Goal: Task Accomplishment & Management: Use online tool/utility

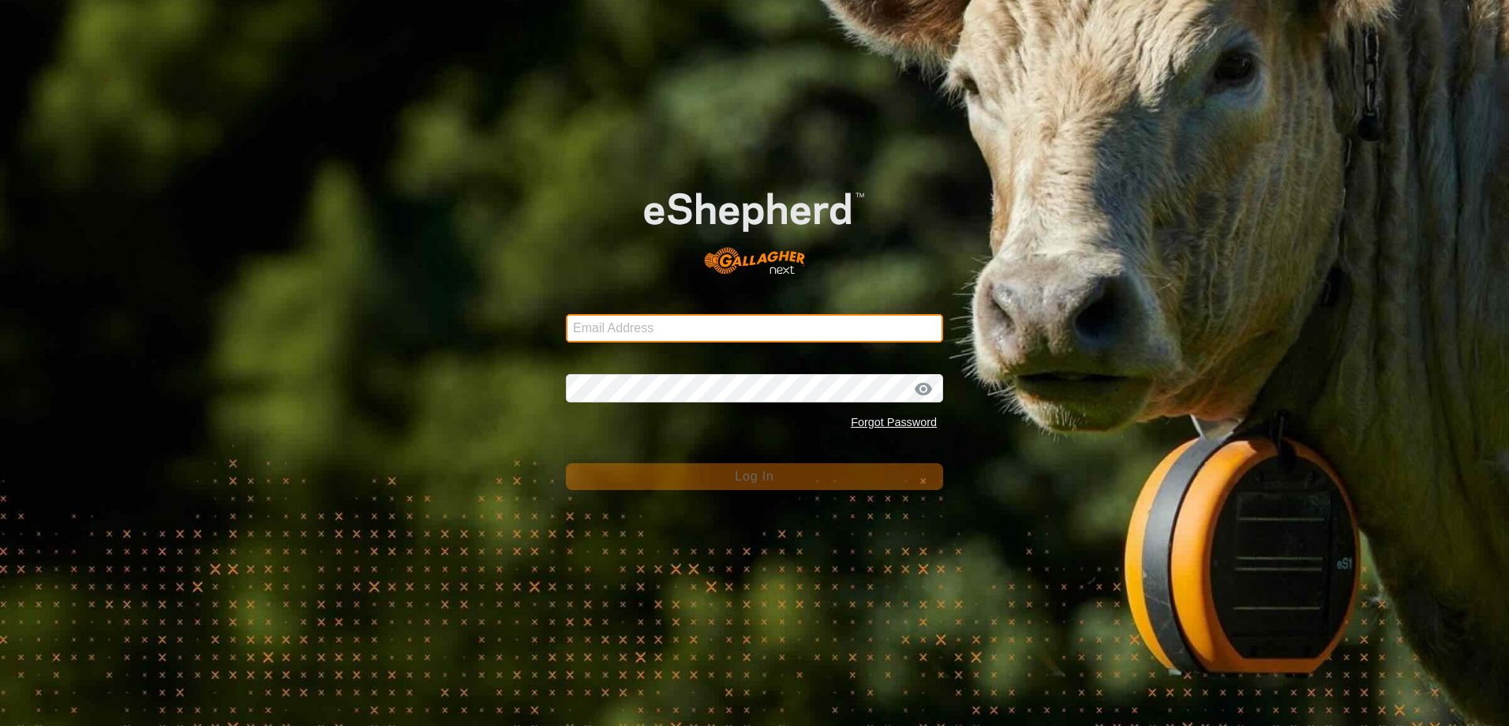
click at [712, 328] on input "Email Address" at bounding box center [754, 328] width 377 height 28
drag, startPoint x: 722, startPoint y: 329, endPoint x: 456, endPoint y: 291, distance: 269.5
click at [486, 308] on div "Email Address [EMAIL_ADDRESS][DOMAIN_NAME] Password Forgot Password Log In" at bounding box center [754, 363] width 1509 height 726
type input "[EMAIL_ADDRESS][DOMAIN_NAME]"
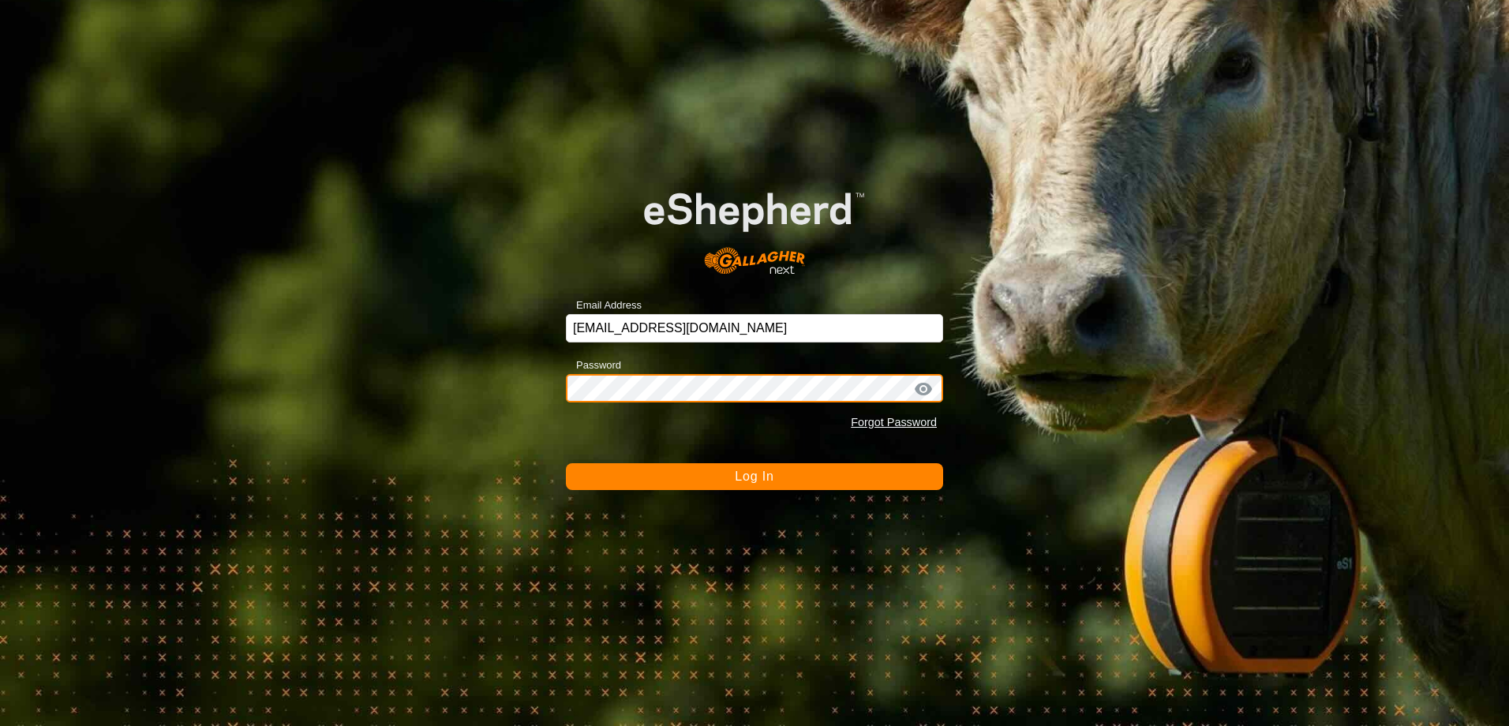
click at [566, 463] on button "Log In" at bounding box center [754, 476] width 377 height 27
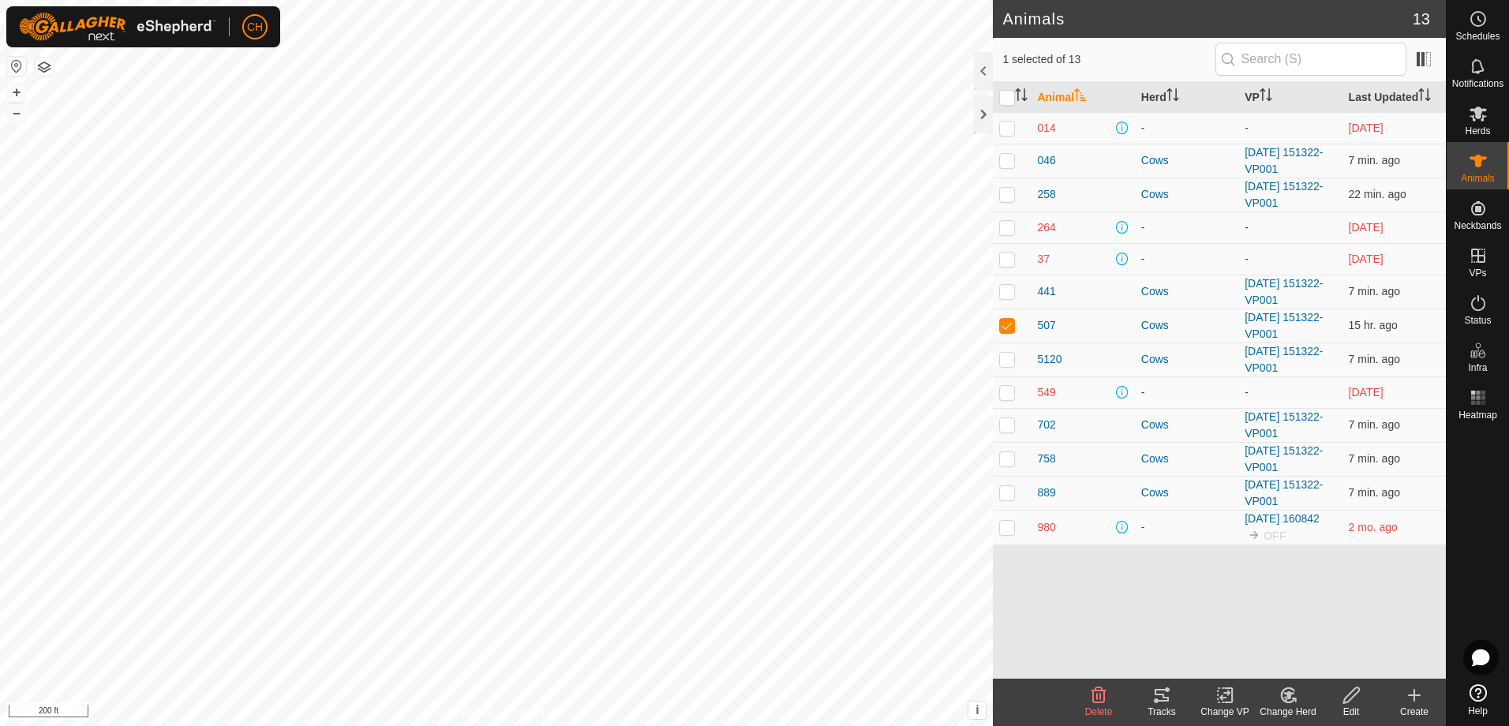
click at [1167, 693] on icon at bounding box center [1162, 695] width 19 height 19
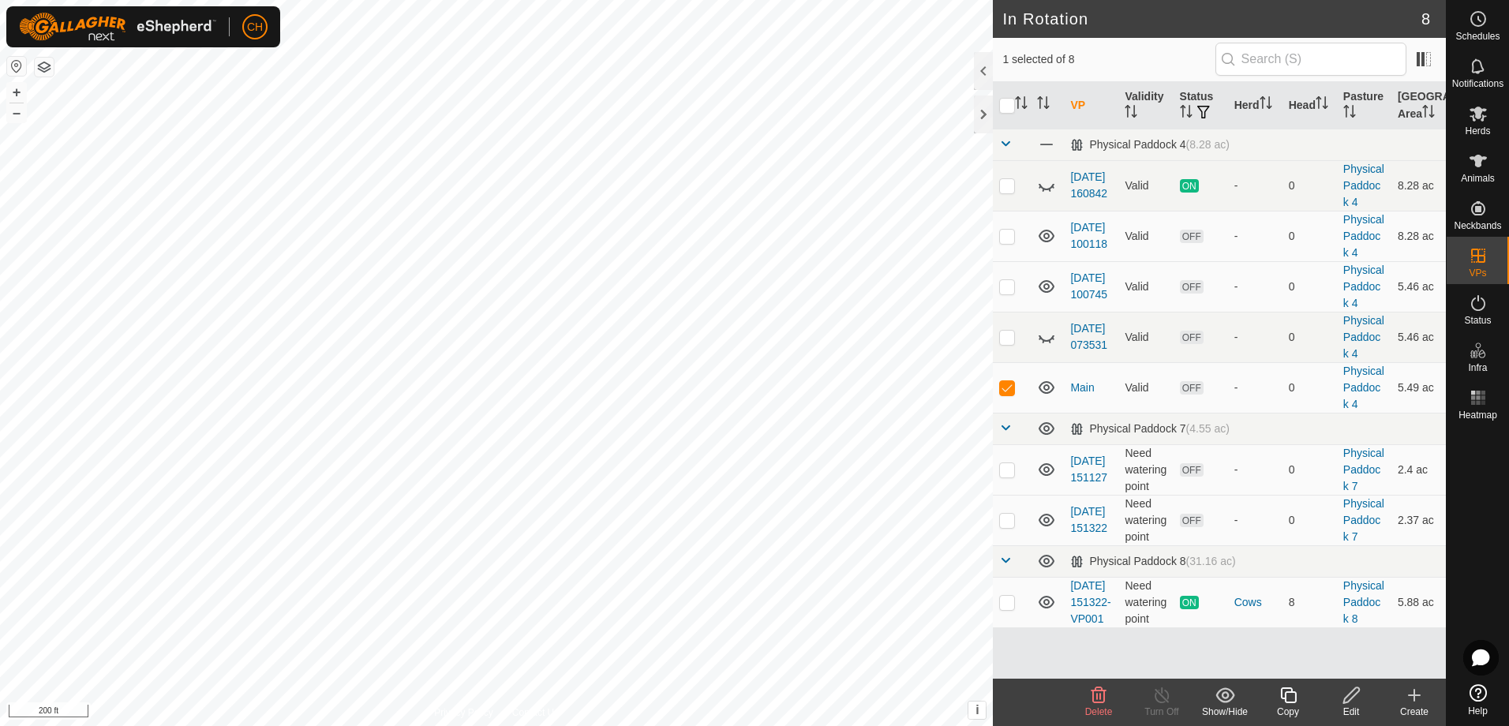
checkbox input "false"
checkbox input "true"
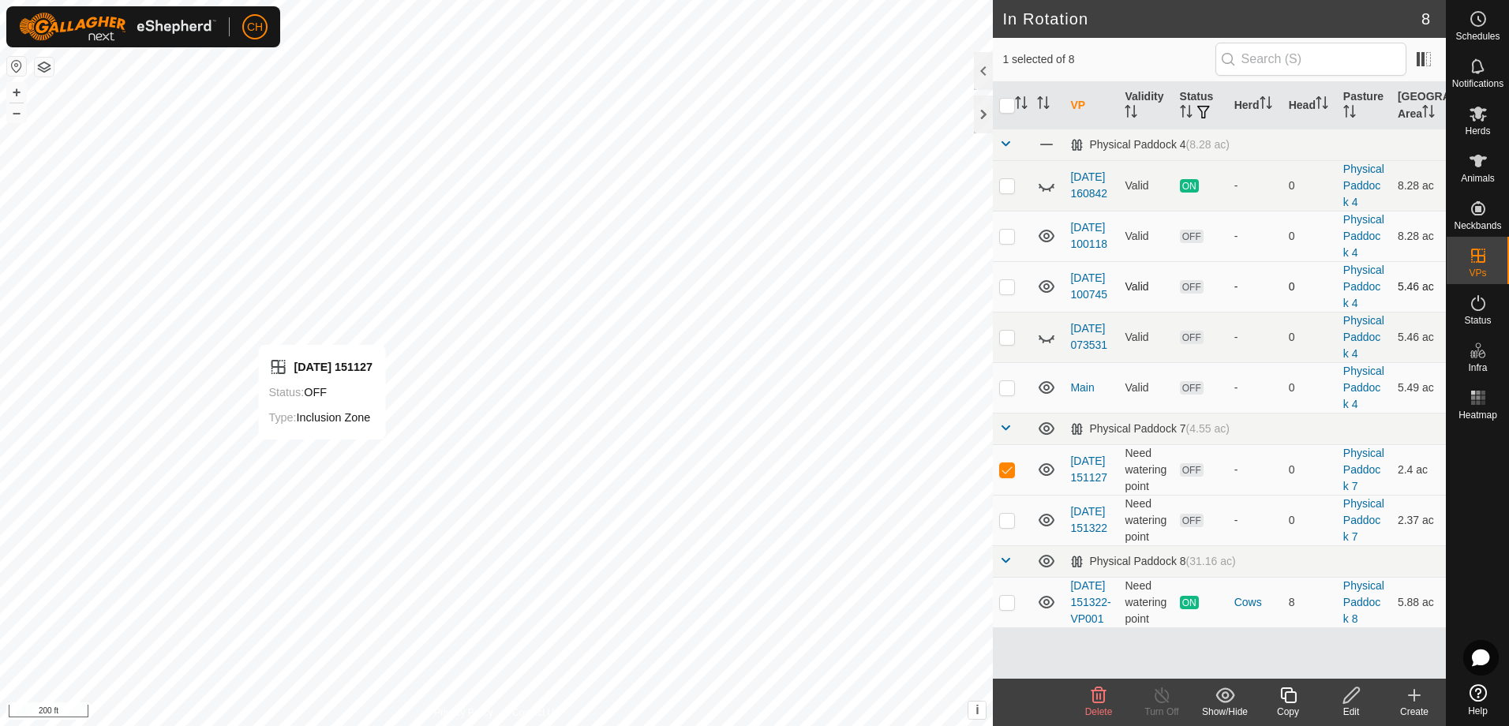
checkbox input "true"
checkbox input "false"
click at [1007, 280] on p-checkbox at bounding box center [1007, 286] width 16 height 13
click at [1008, 280] on p-checkbox at bounding box center [1007, 286] width 16 height 13
checkbox input "true"
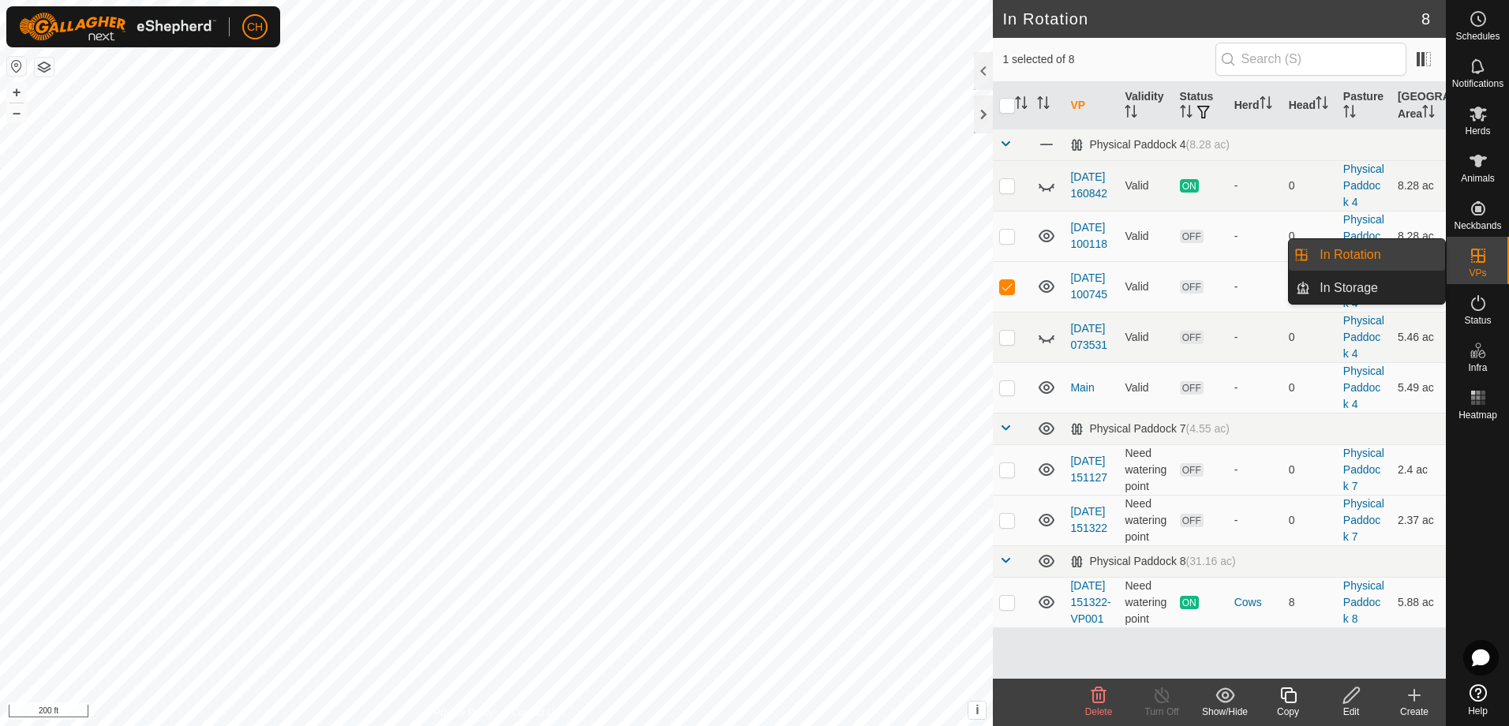
click at [1477, 257] on icon at bounding box center [1478, 255] width 19 height 19
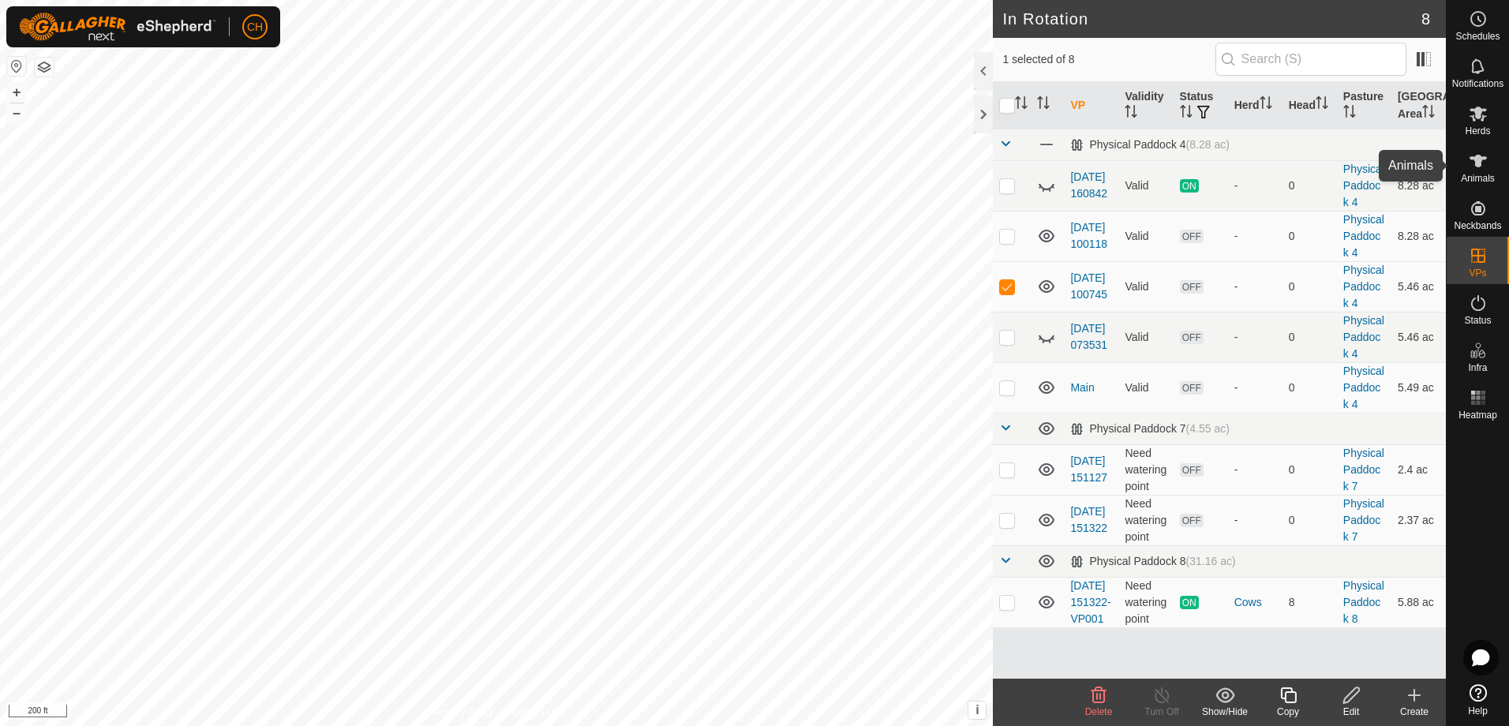
click at [1478, 171] on es-animals-svg-icon at bounding box center [1478, 160] width 28 height 25
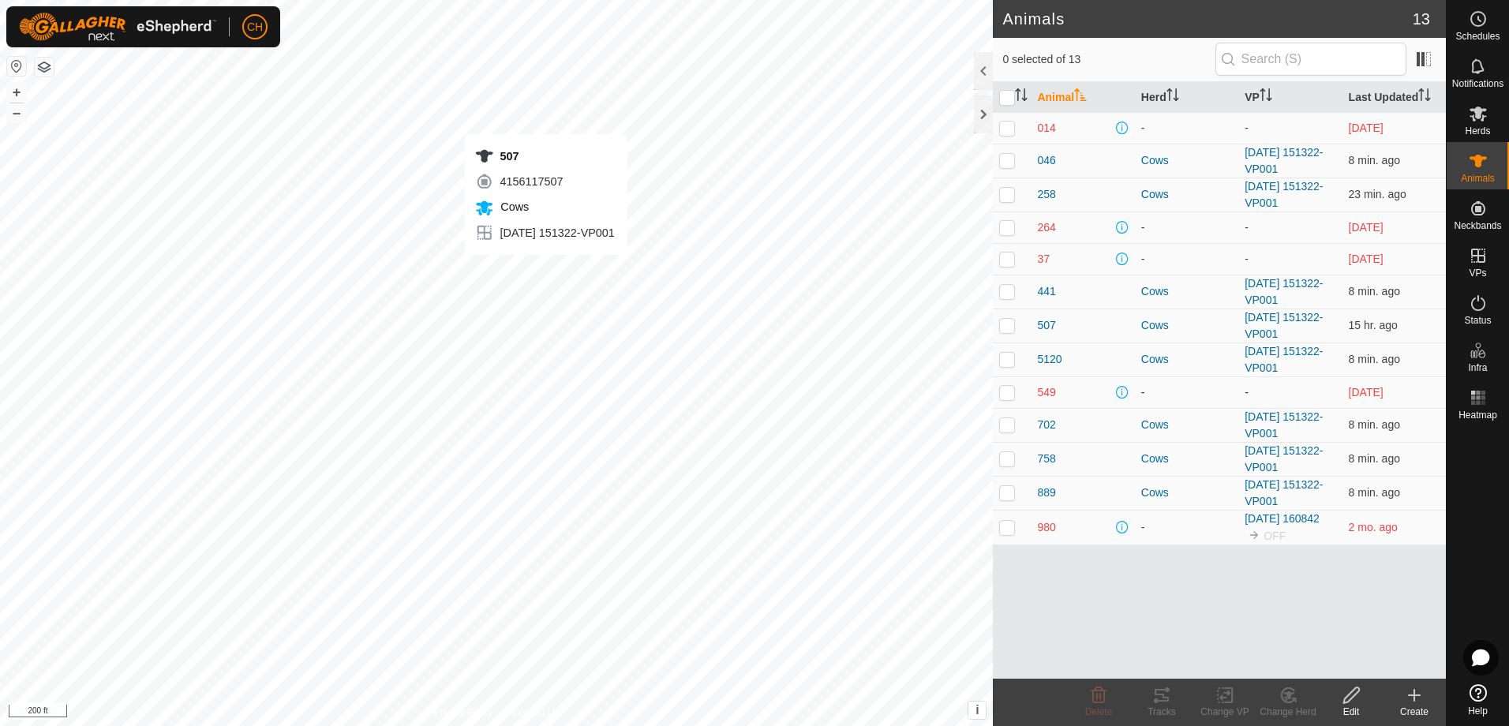
checkbox input "true"
click at [1048, 324] on span "507" at bounding box center [1046, 325] width 18 height 17
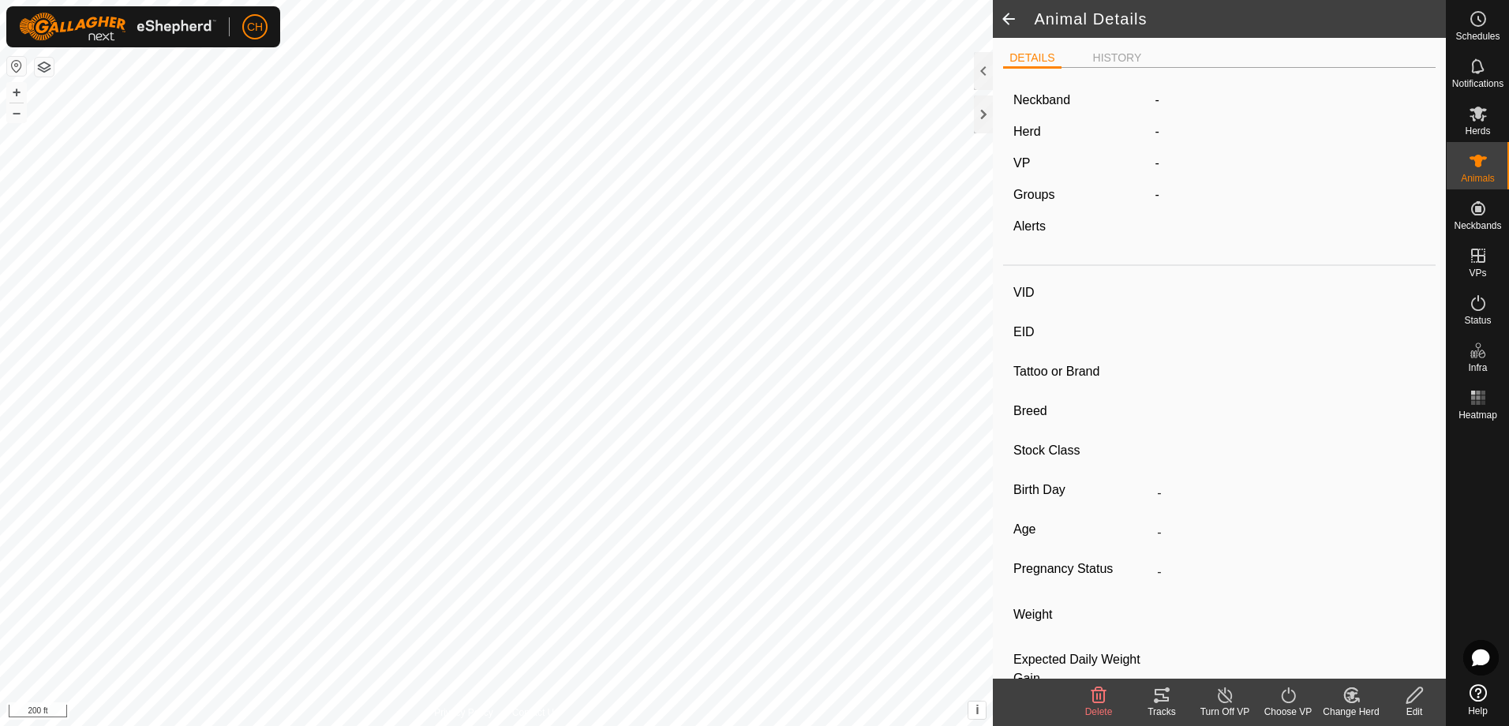
type input "507"
type input "-"
type input "[MEDICAL_DATA]"
type input "-"
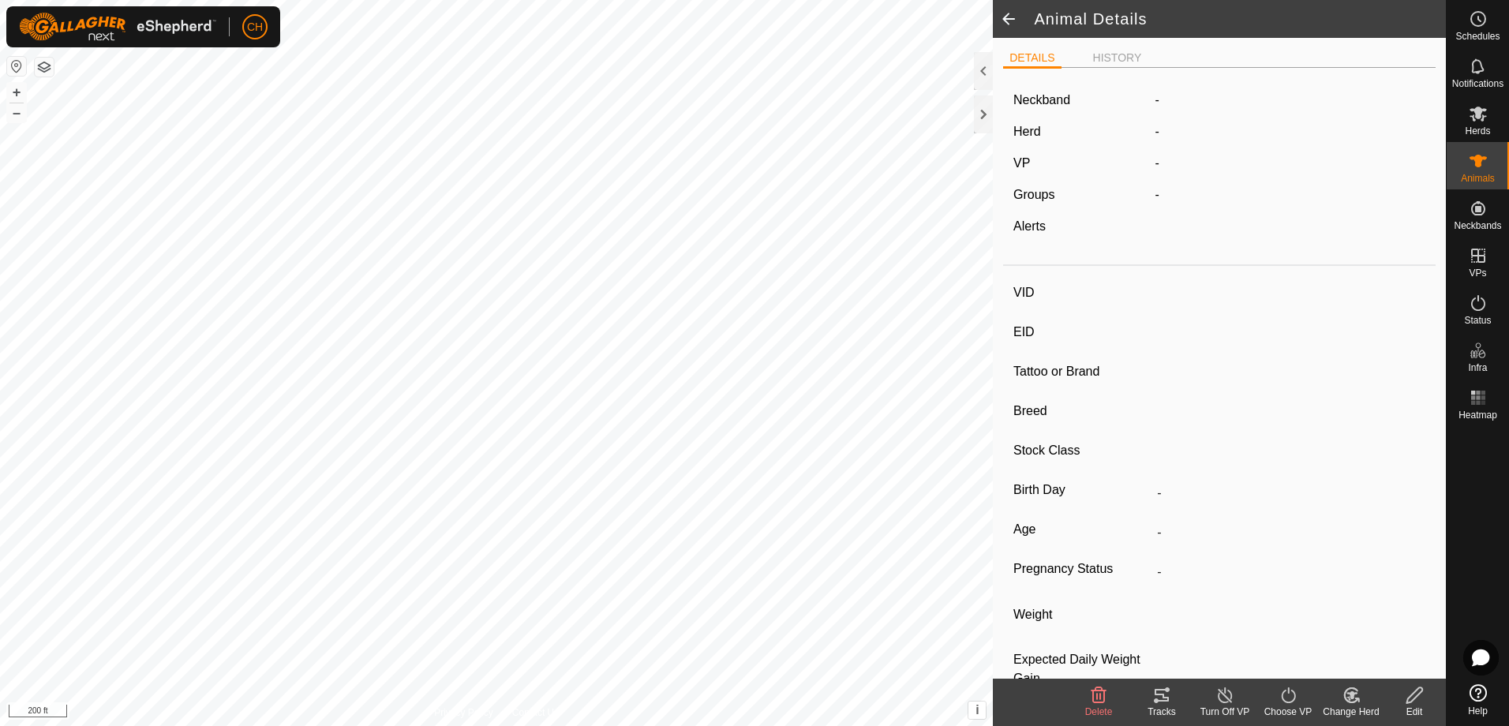
type input "0 kg"
type input "-"
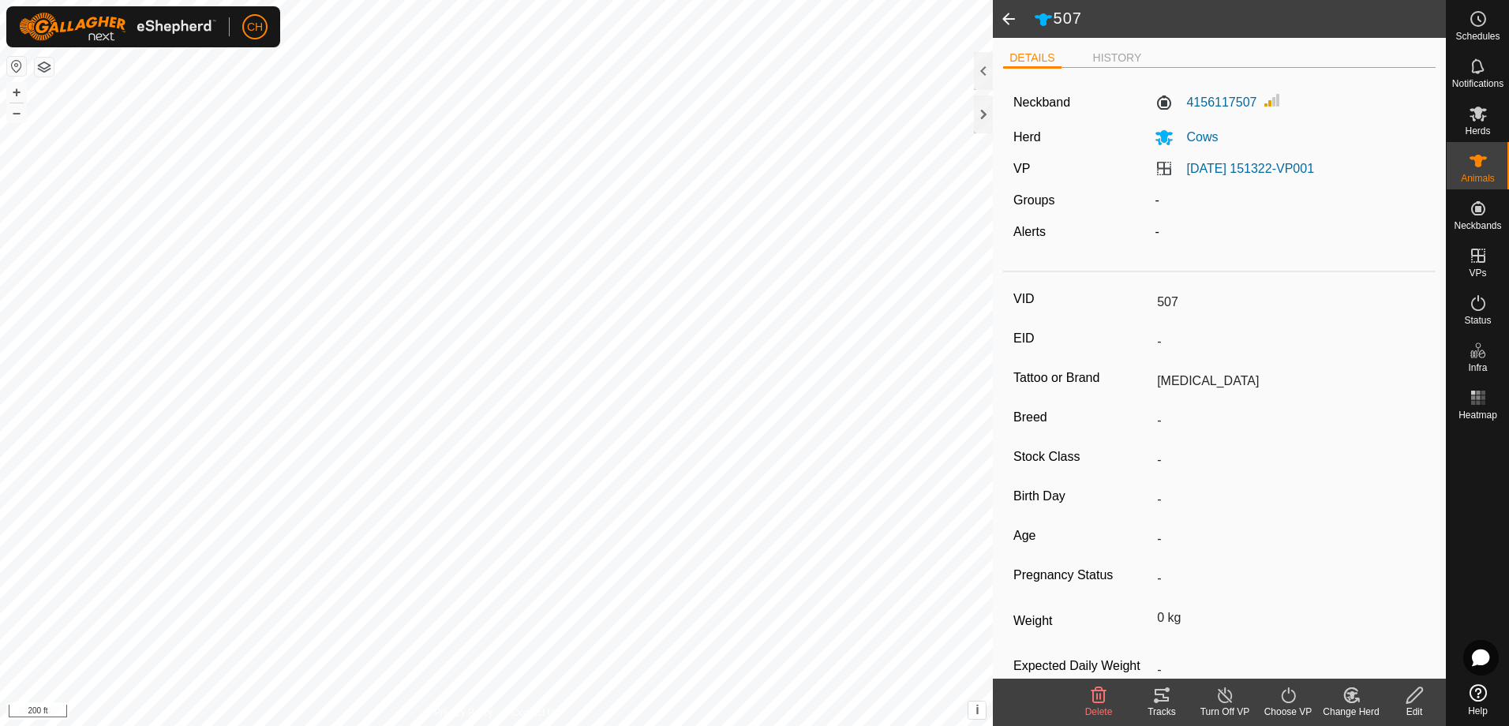
click at [1161, 691] on icon at bounding box center [1162, 695] width 14 height 13
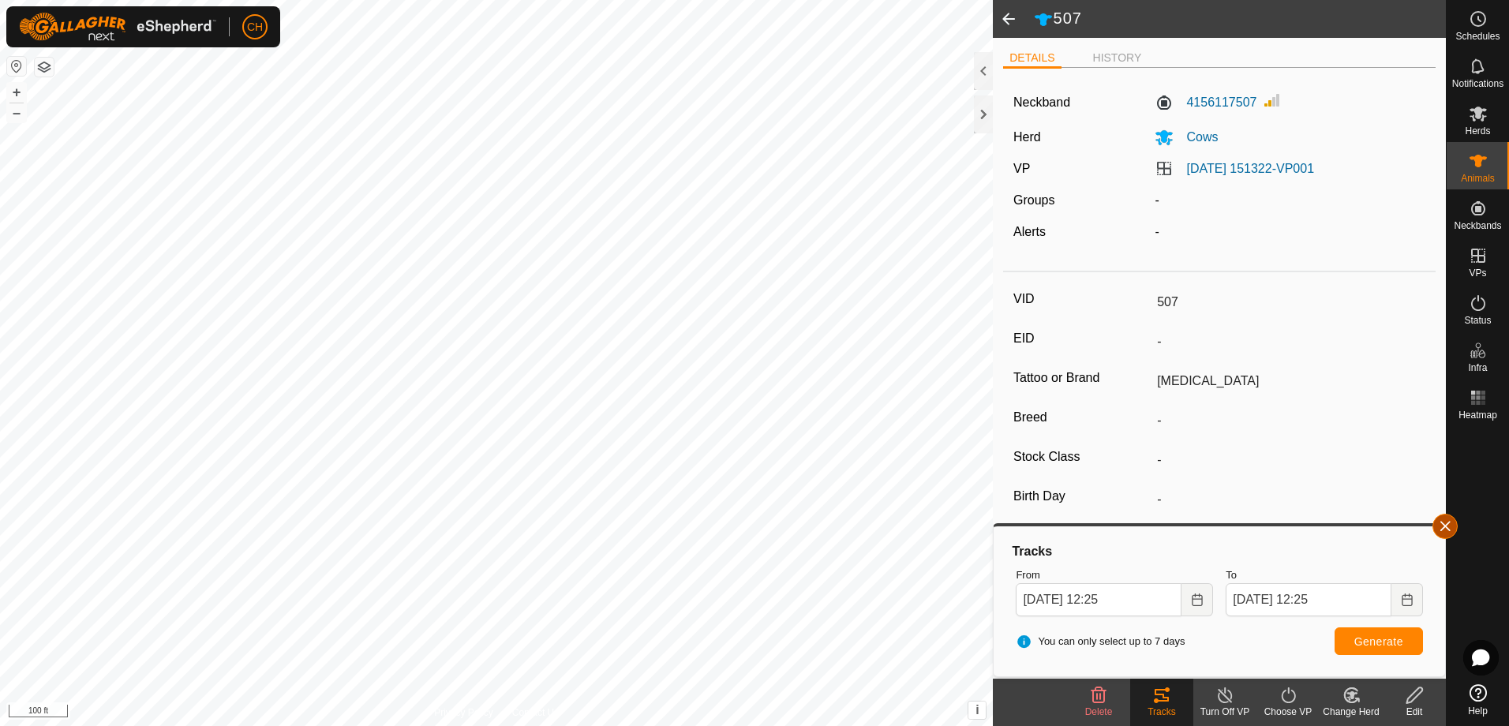
click at [1445, 519] on button "button" at bounding box center [1445, 526] width 25 height 25
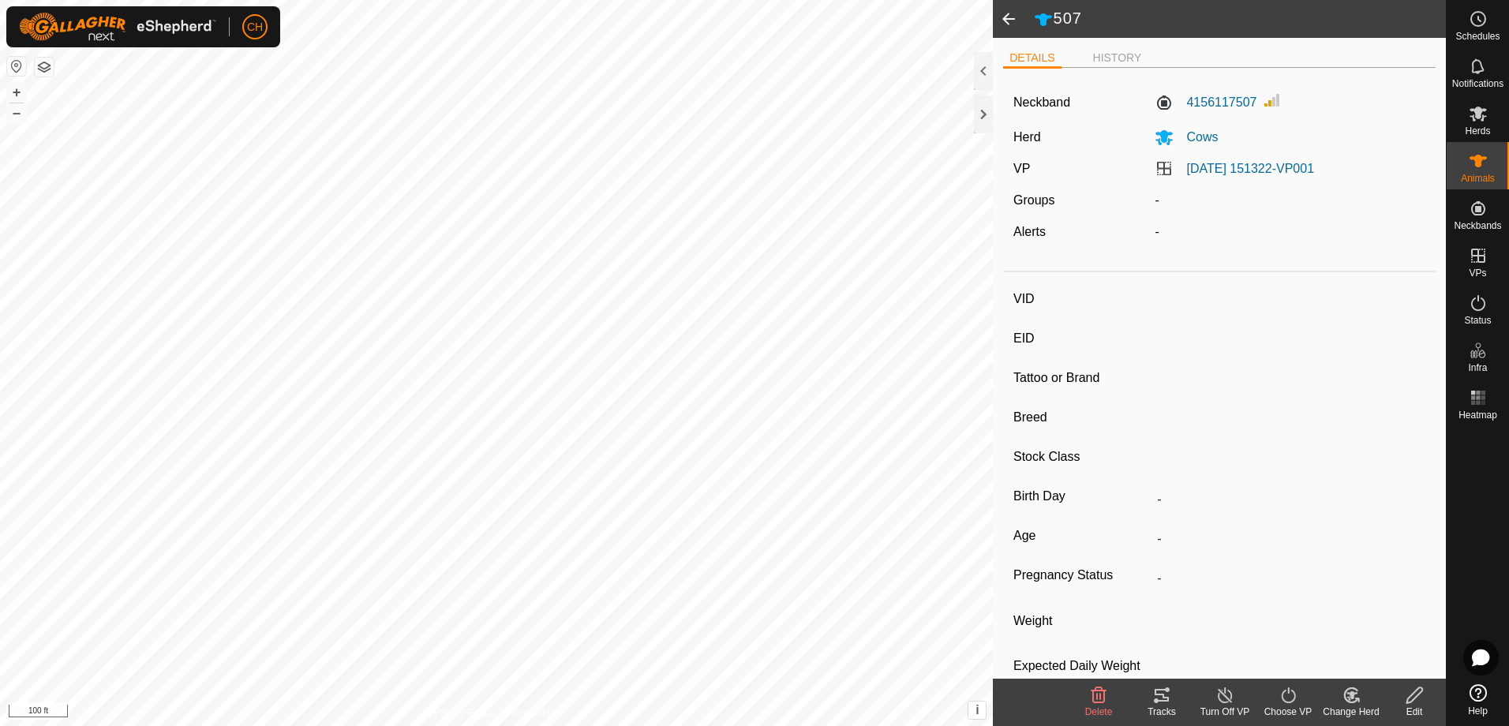
type input "702"
type input "-"
type input "Scar Eye"
type input "-"
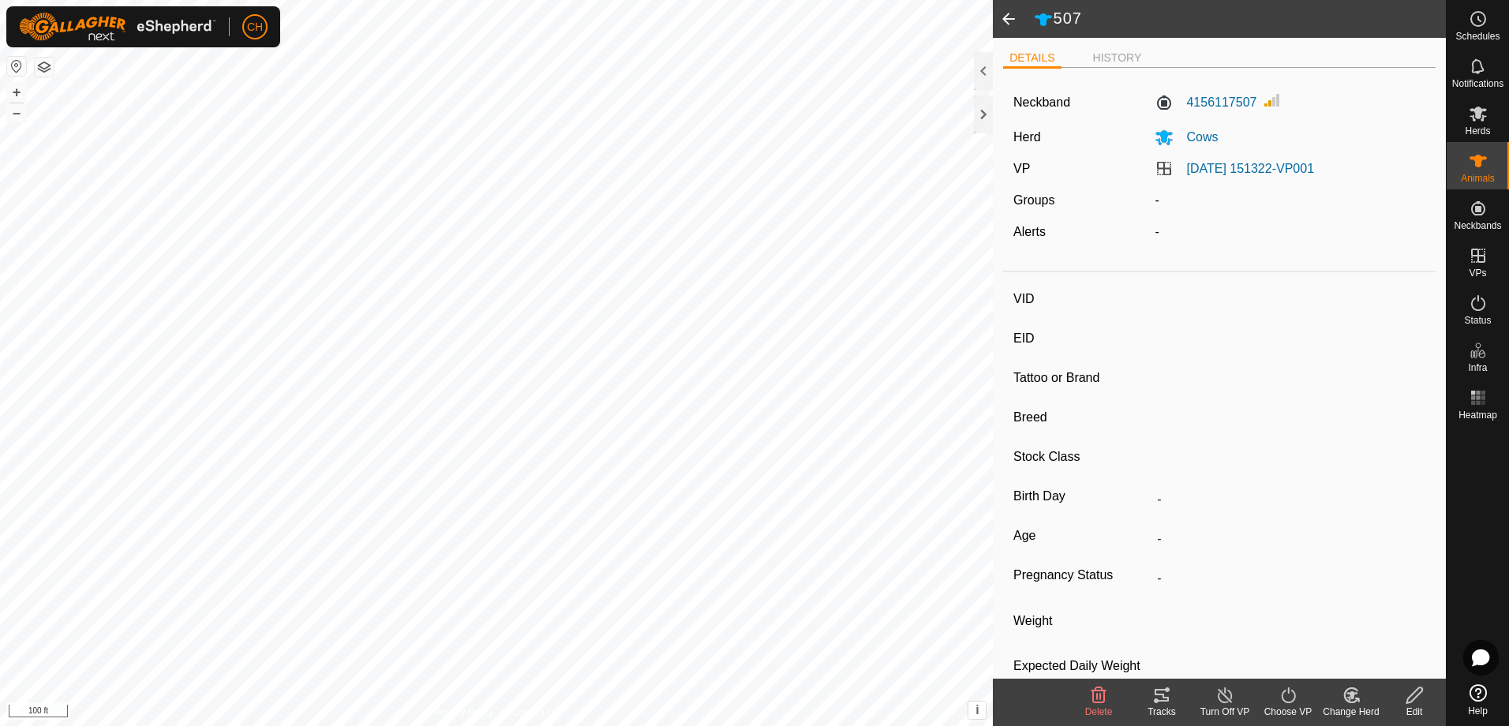
type input "0 kg"
type input "-"
click at [1110, 54] on li "HISTORY" at bounding box center [1118, 59] width 62 height 19
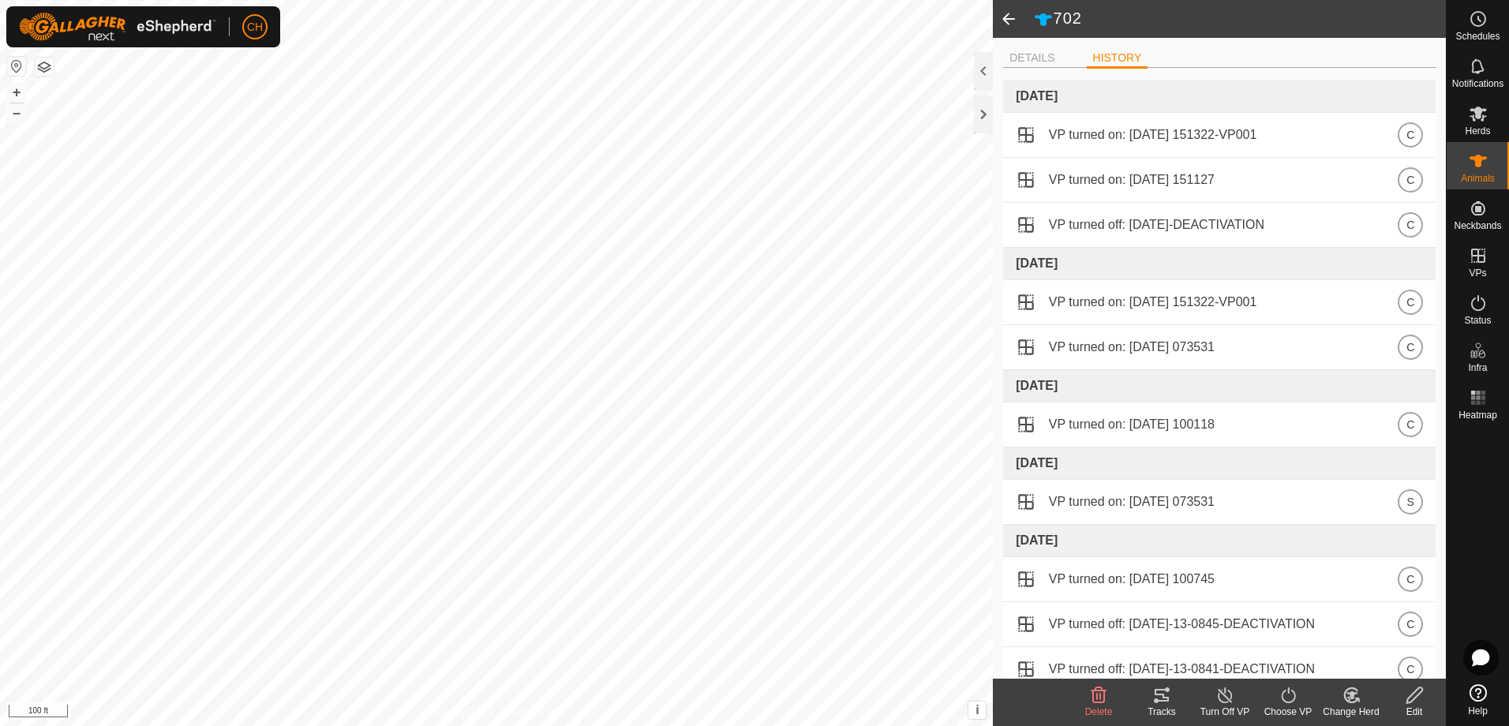
click at [1009, 23] on span at bounding box center [1009, 19] width 32 height 38
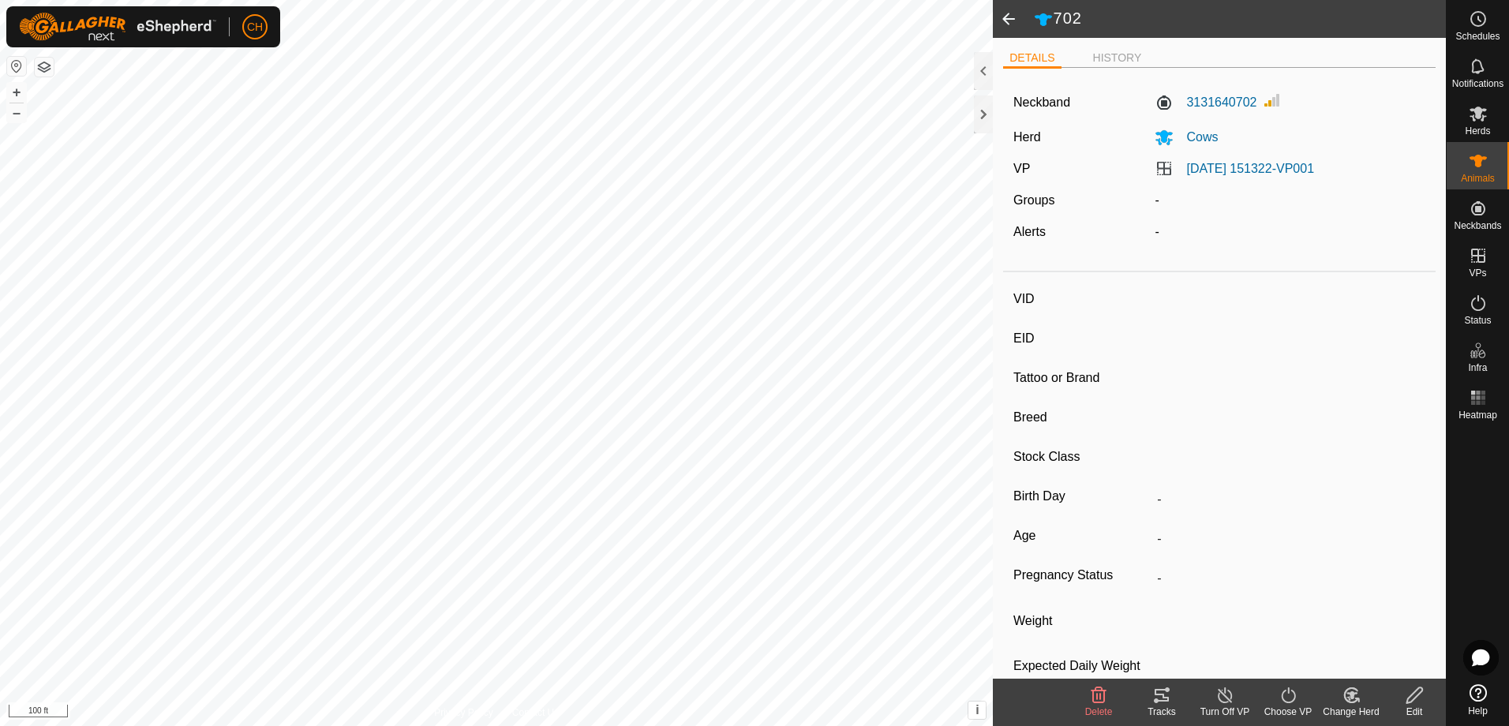
type input "507"
type input "-"
type input "[MEDICAL_DATA]"
type input "-"
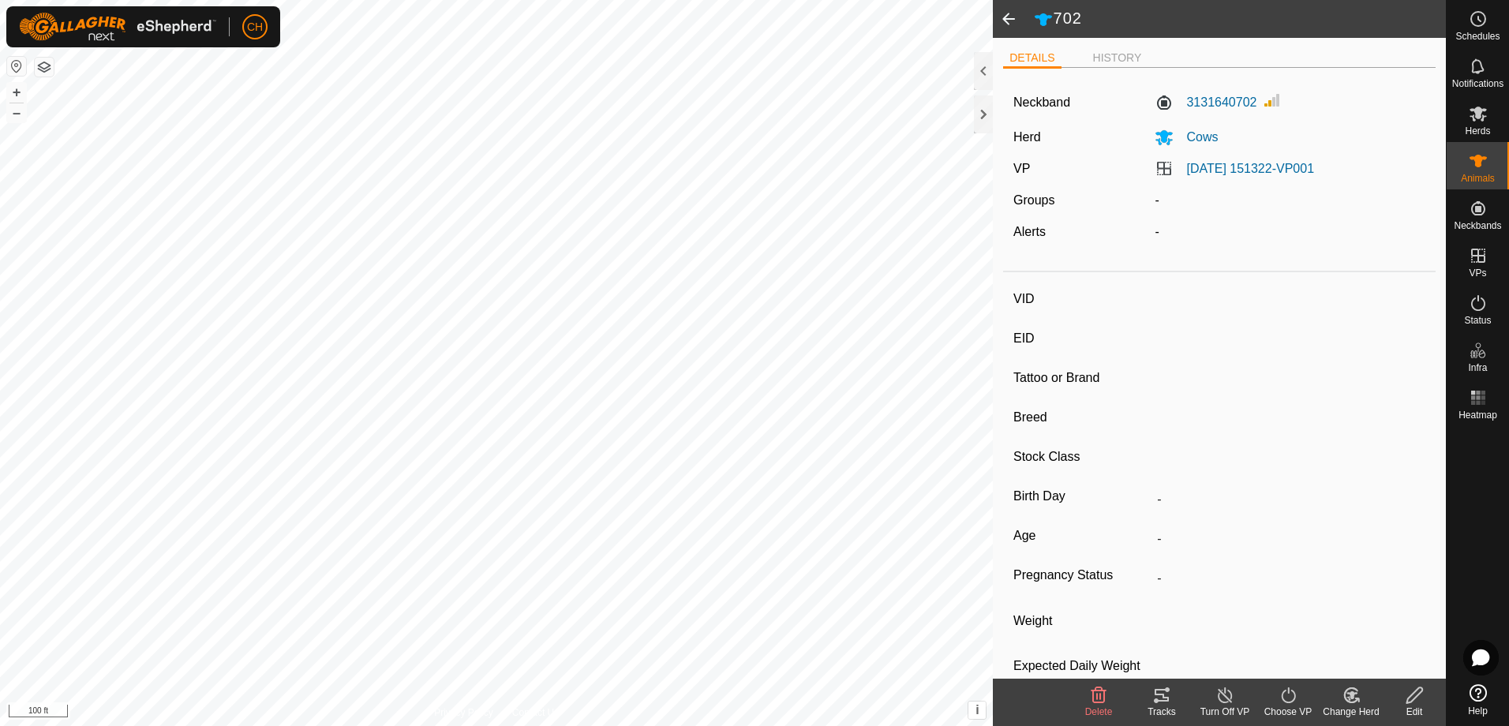
type input "0 kg"
type input "-"
click at [1008, 25] on span at bounding box center [1009, 19] width 32 height 38
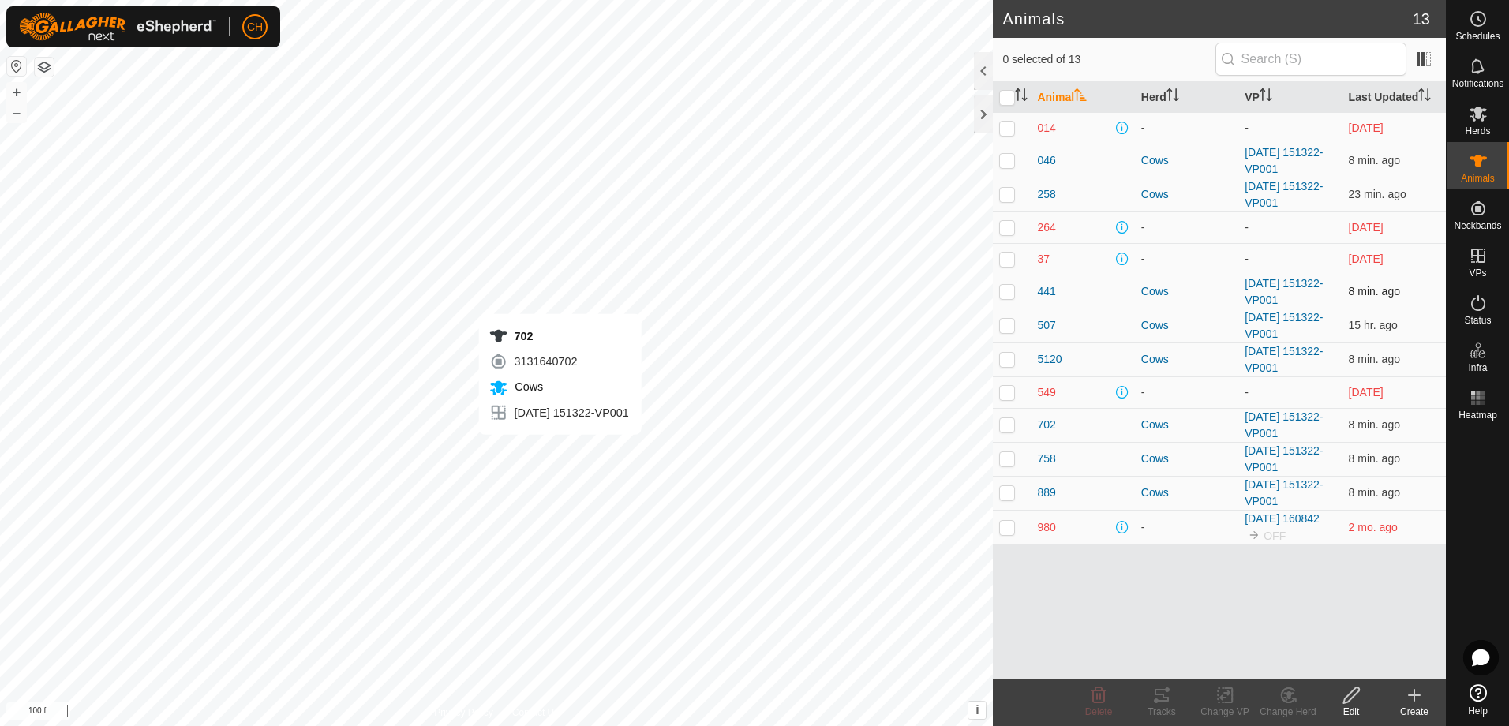
checkbox input "true"
click at [1168, 699] on icon at bounding box center [1162, 695] width 14 height 13
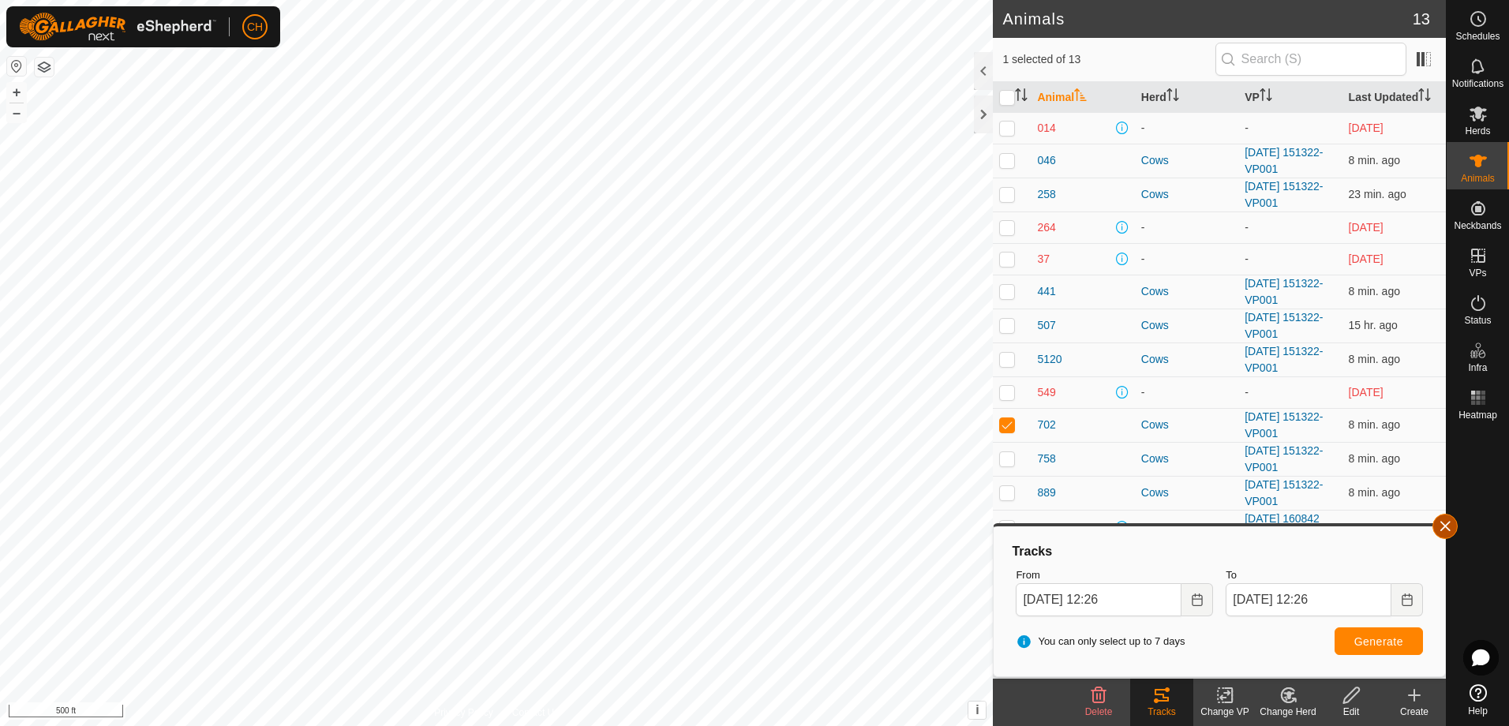
click at [1449, 528] on button "button" at bounding box center [1445, 526] width 25 height 25
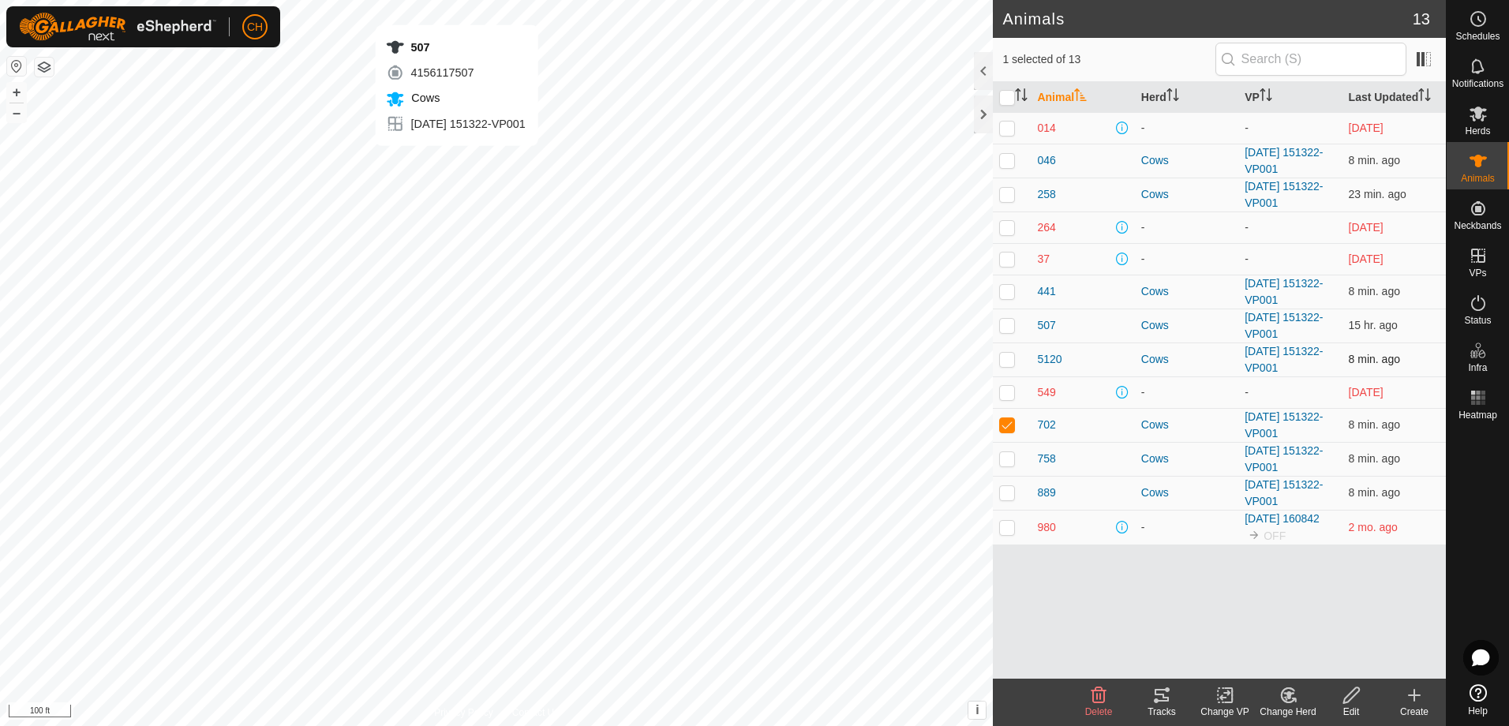
checkbox input "true"
checkbox input "false"
click at [1054, 324] on span "507" at bounding box center [1046, 325] width 18 height 17
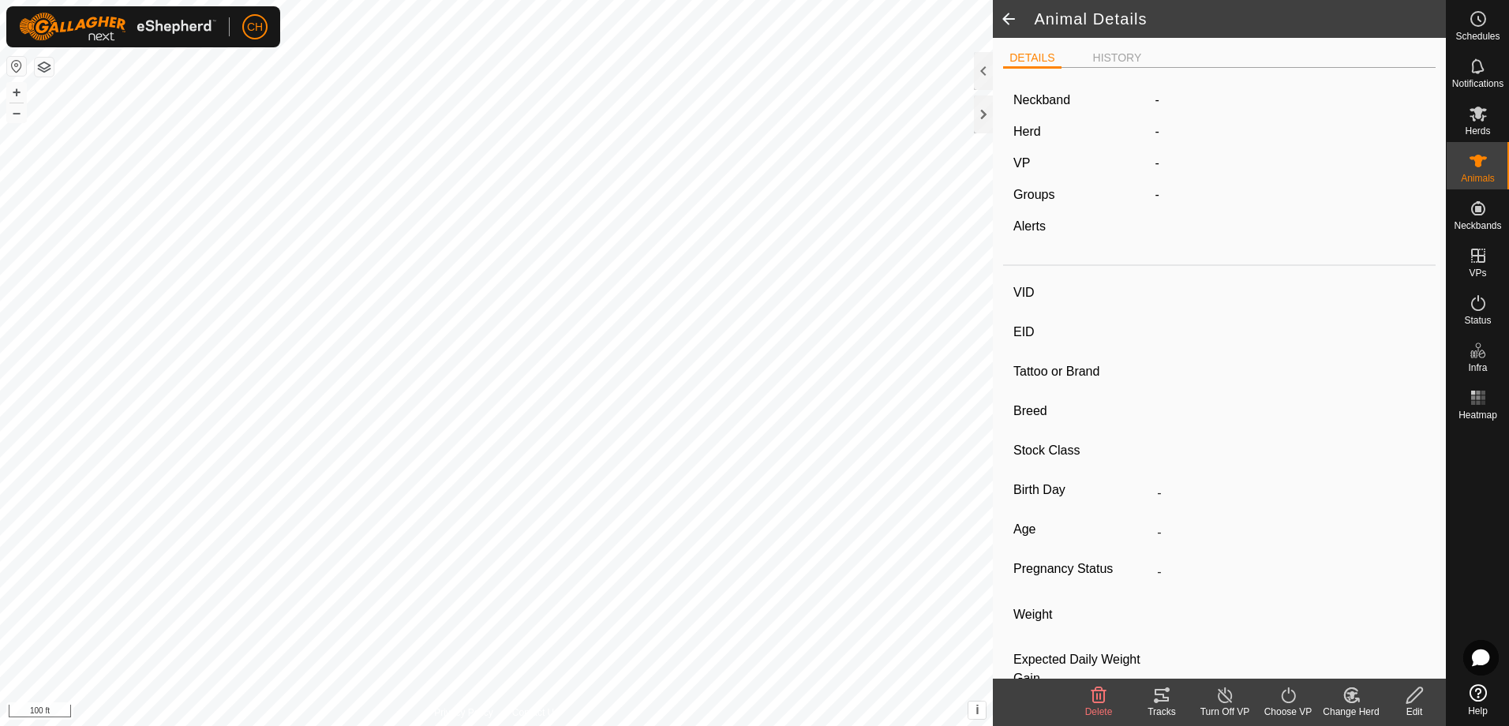
type input "507"
type input "-"
type input "[MEDICAL_DATA]"
type input "-"
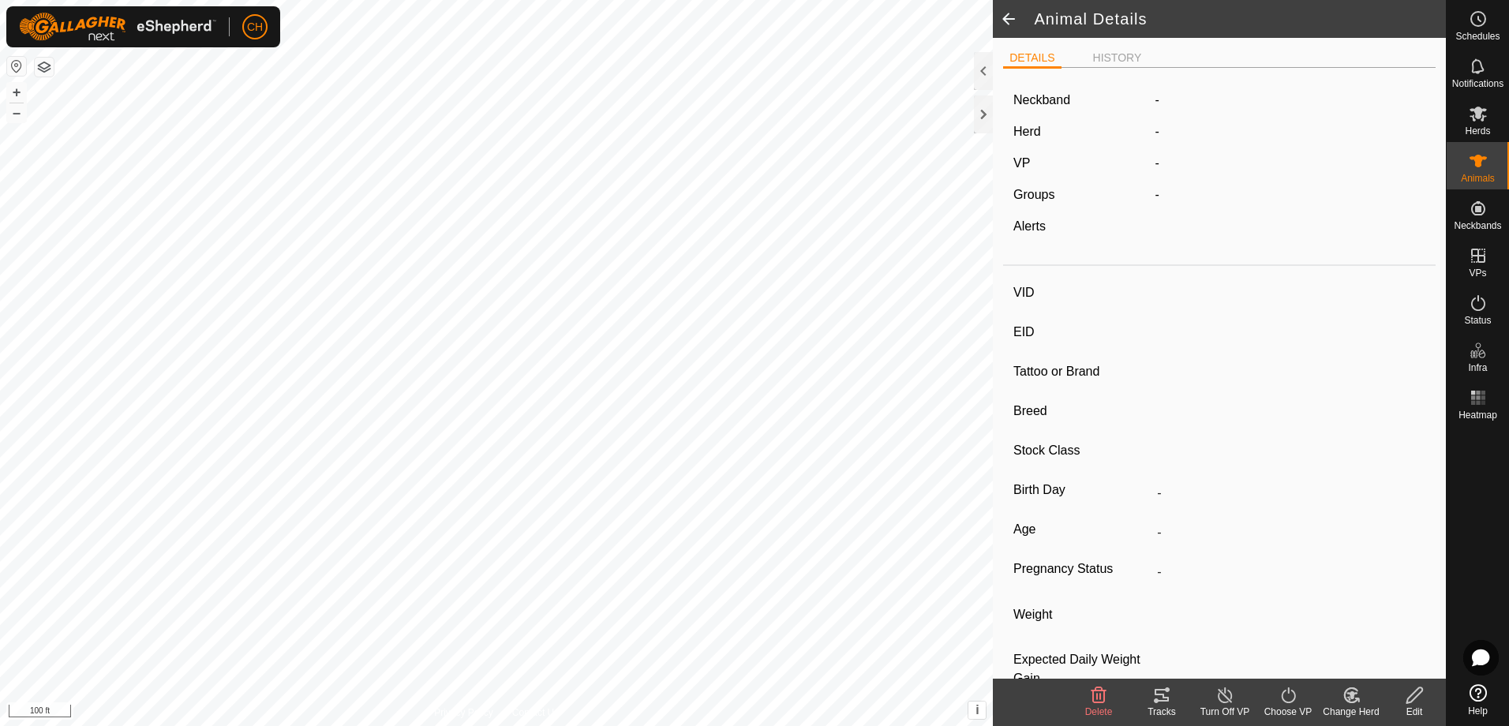
type input "0 kg"
type input "-"
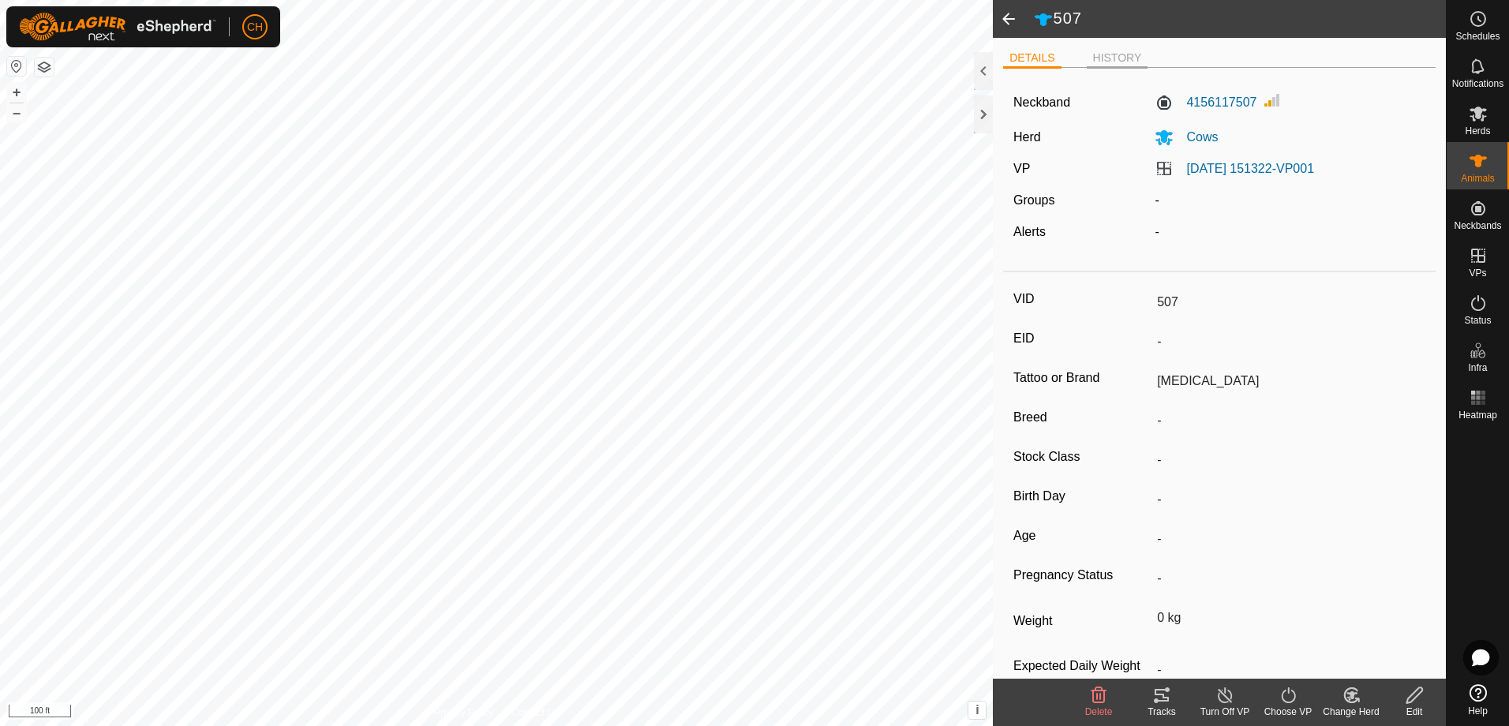
click at [1116, 62] on li "HISTORY" at bounding box center [1118, 59] width 62 height 19
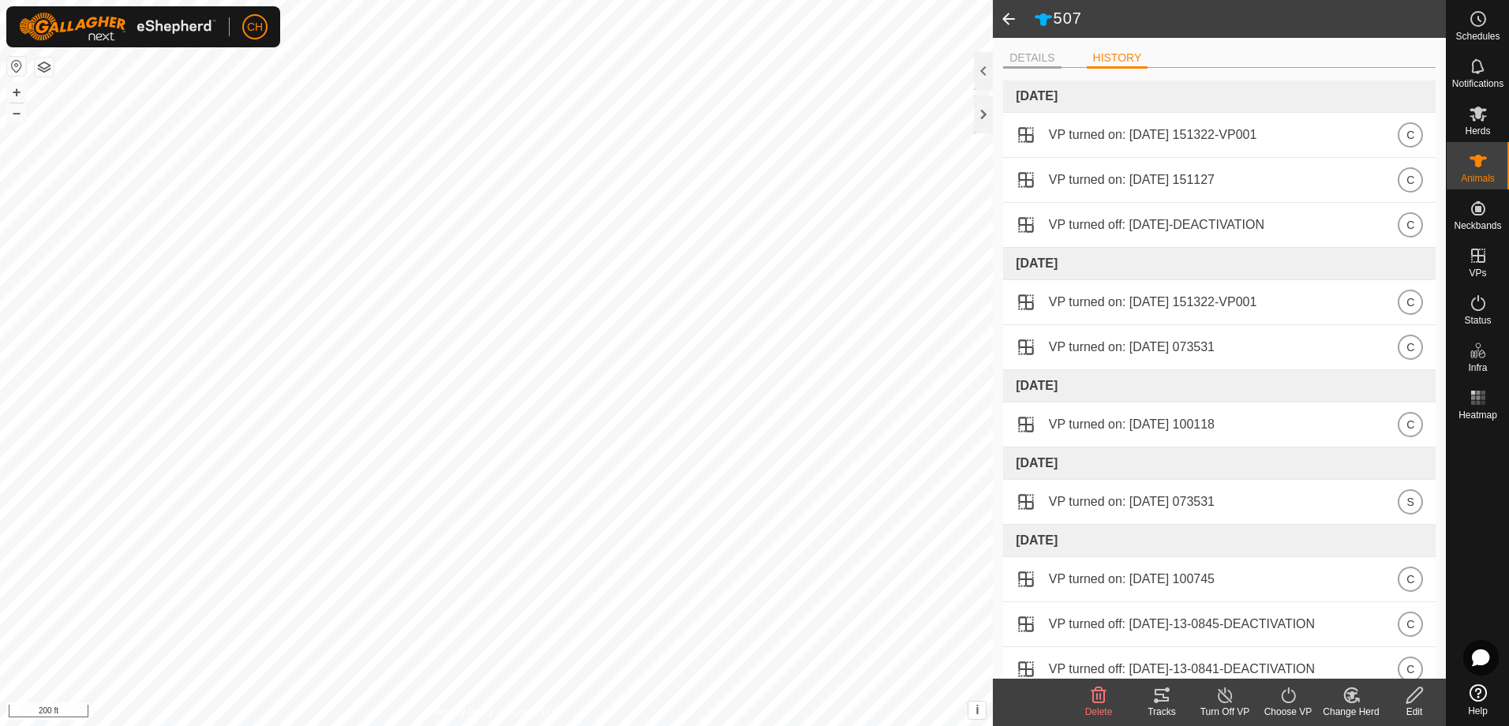
click at [1048, 57] on li "DETAILS" at bounding box center [1032, 59] width 58 height 19
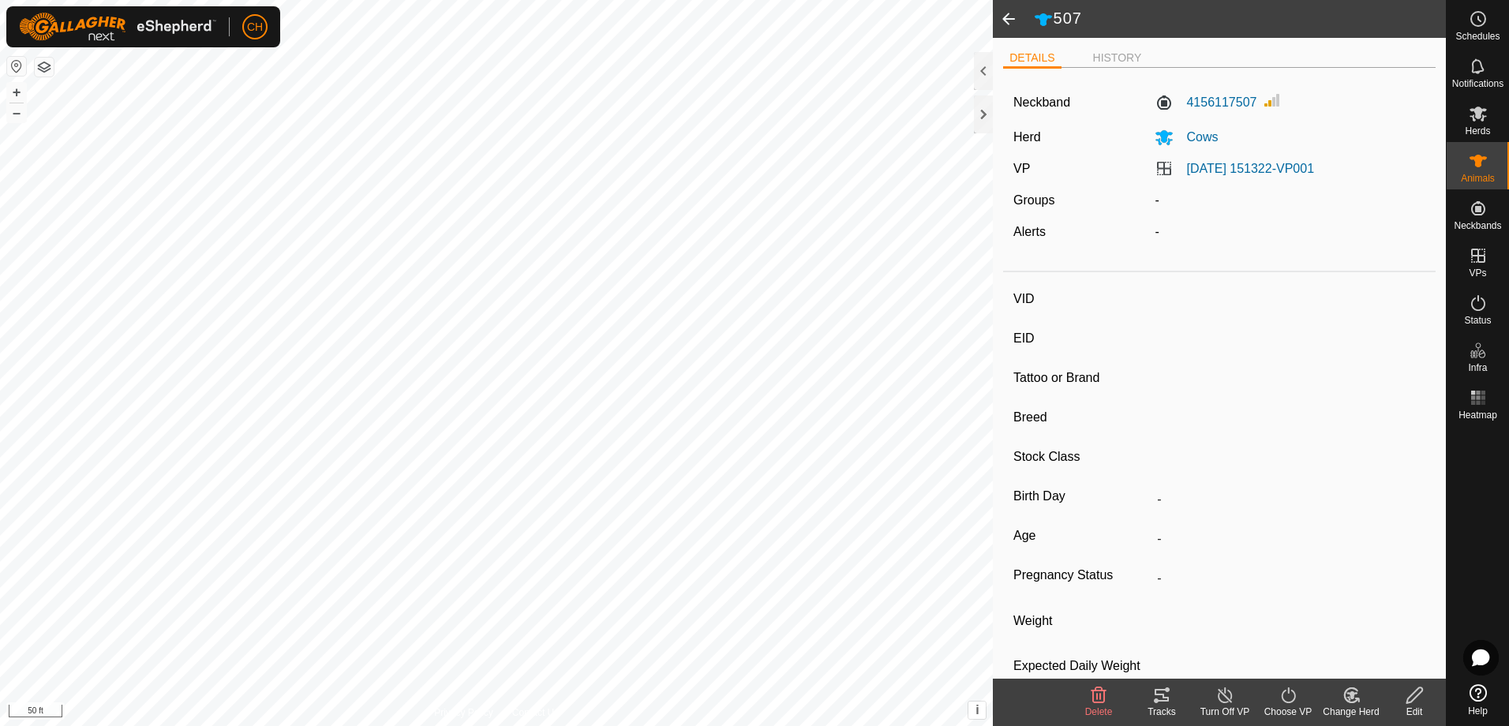
type input "258"
type input "-"
type input "one horn"
type input "-"
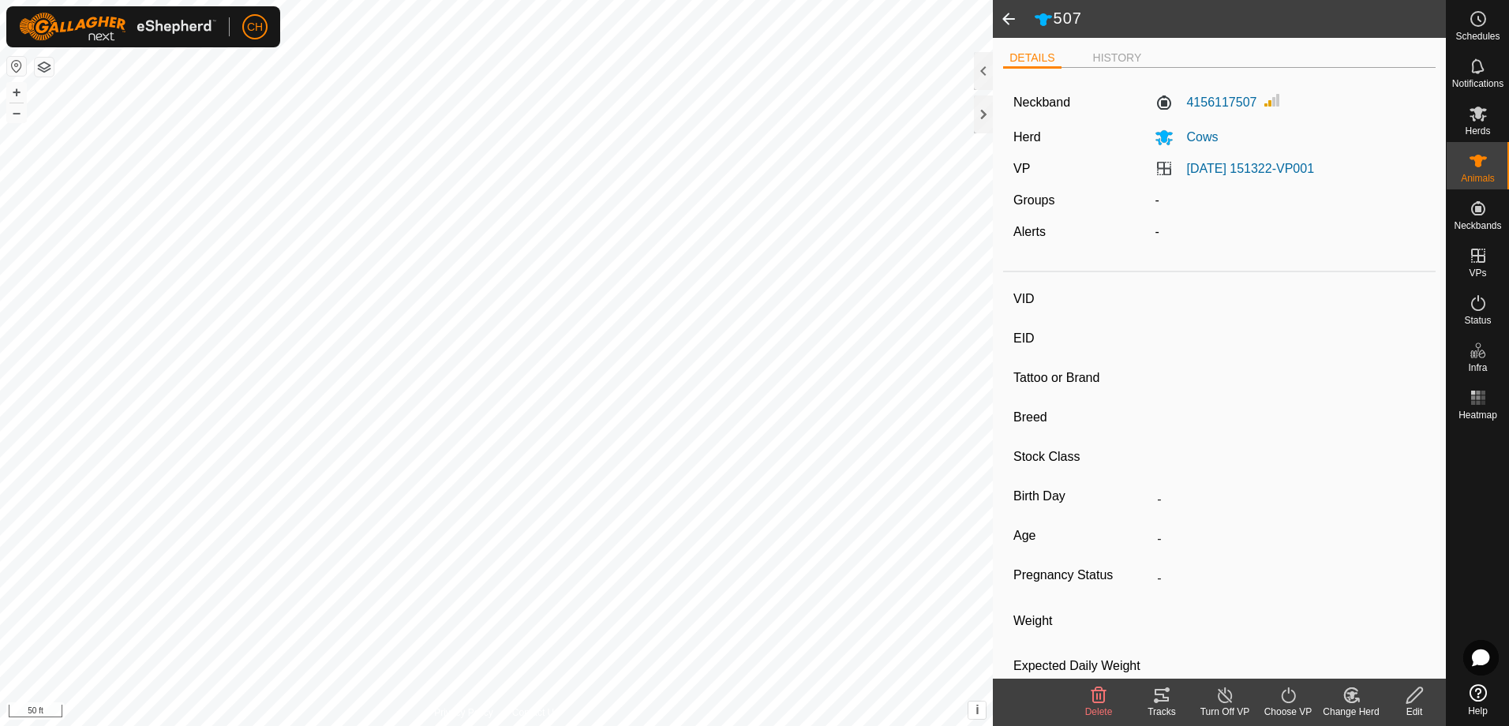
type input "0 kg"
type input "-"
click at [1169, 699] on icon at bounding box center [1162, 695] width 14 height 13
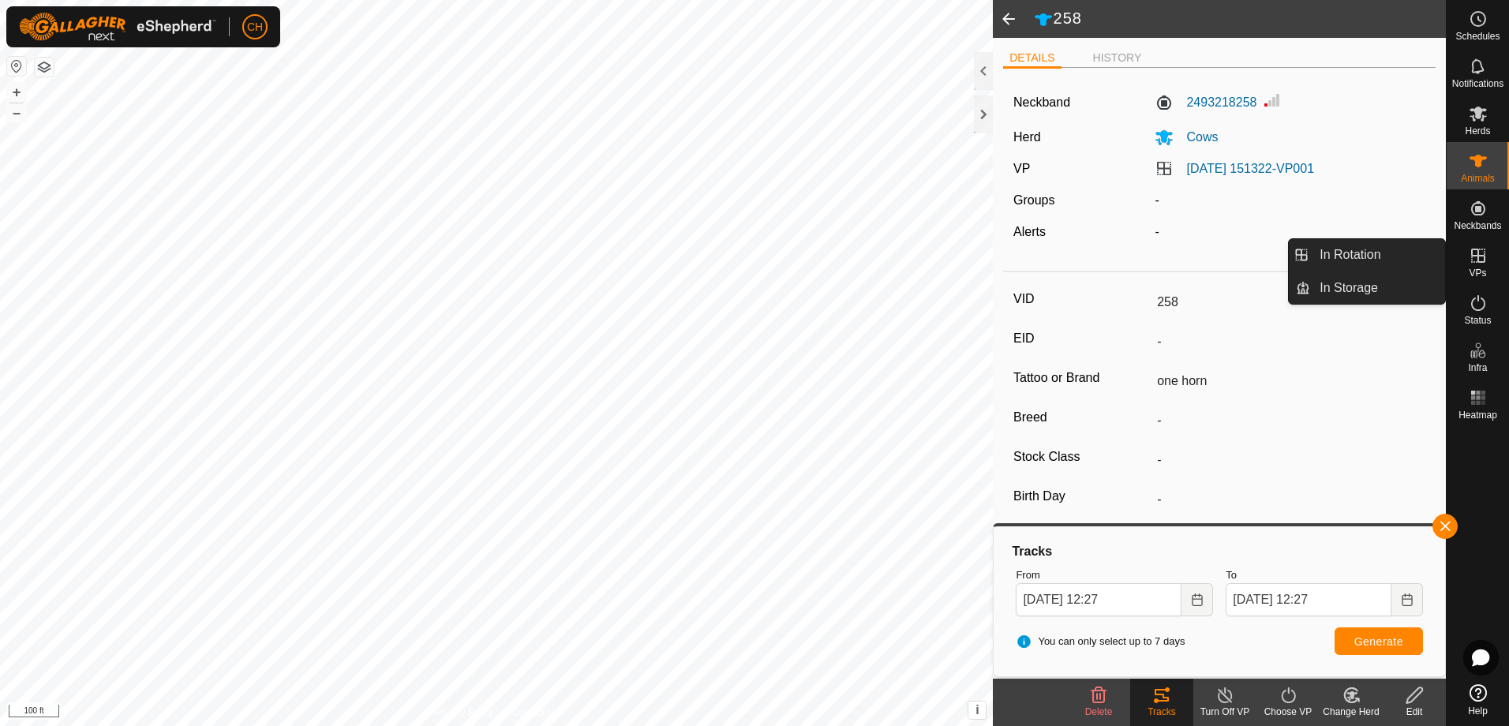
click at [1485, 261] on icon at bounding box center [1478, 255] width 19 height 19
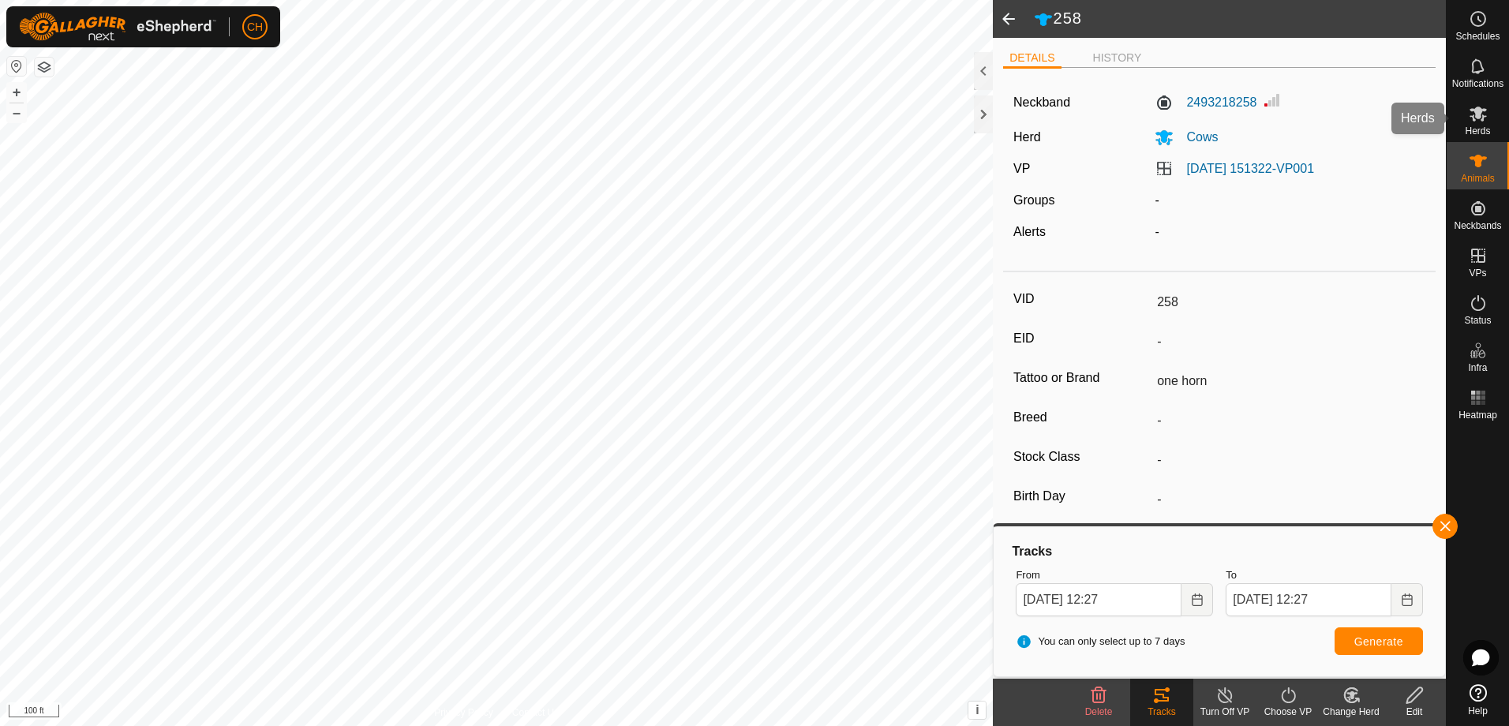
click at [1489, 119] on es-mob-svg-icon at bounding box center [1478, 113] width 28 height 25
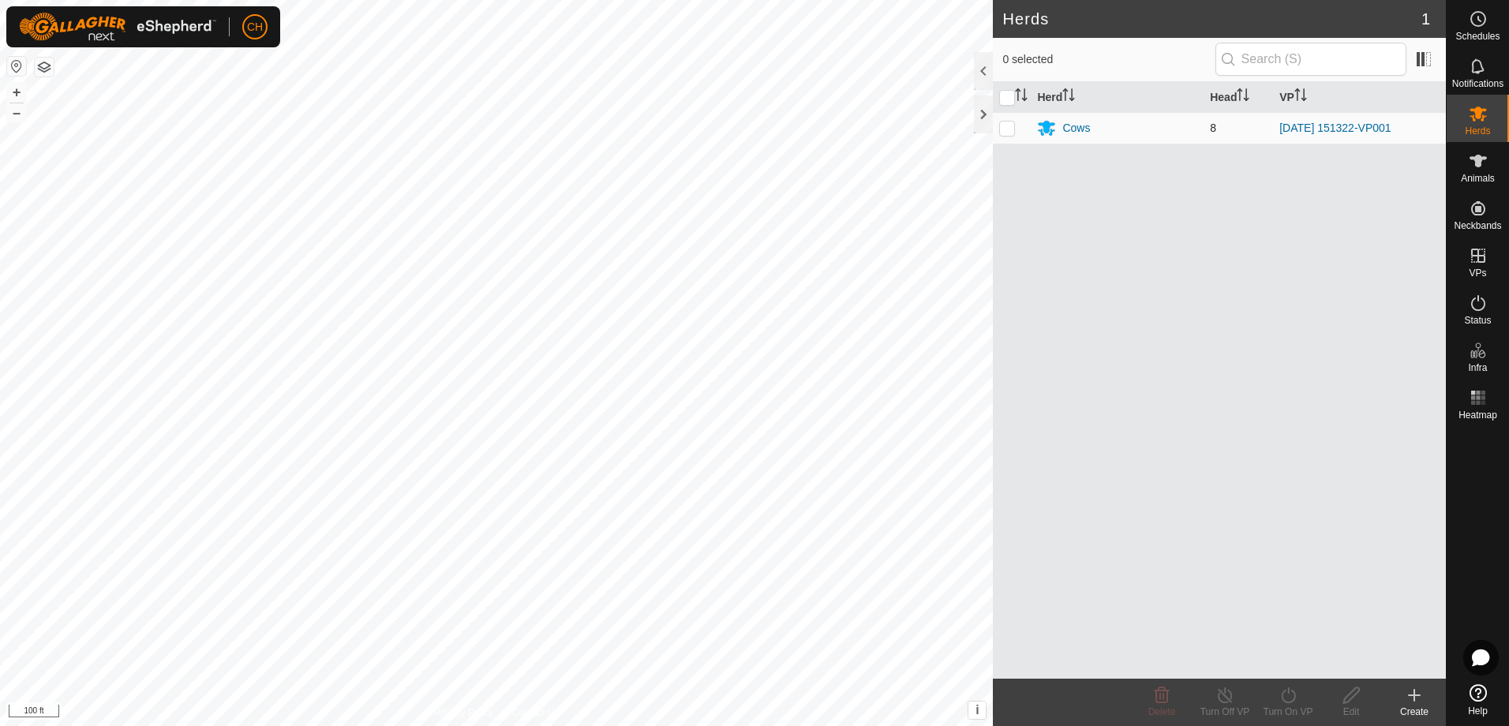
click at [1009, 132] on p-checkbox at bounding box center [1007, 128] width 16 height 13
checkbox input "true"
click at [1287, 706] on div "Turn On VP" at bounding box center [1288, 712] width 63 height 14
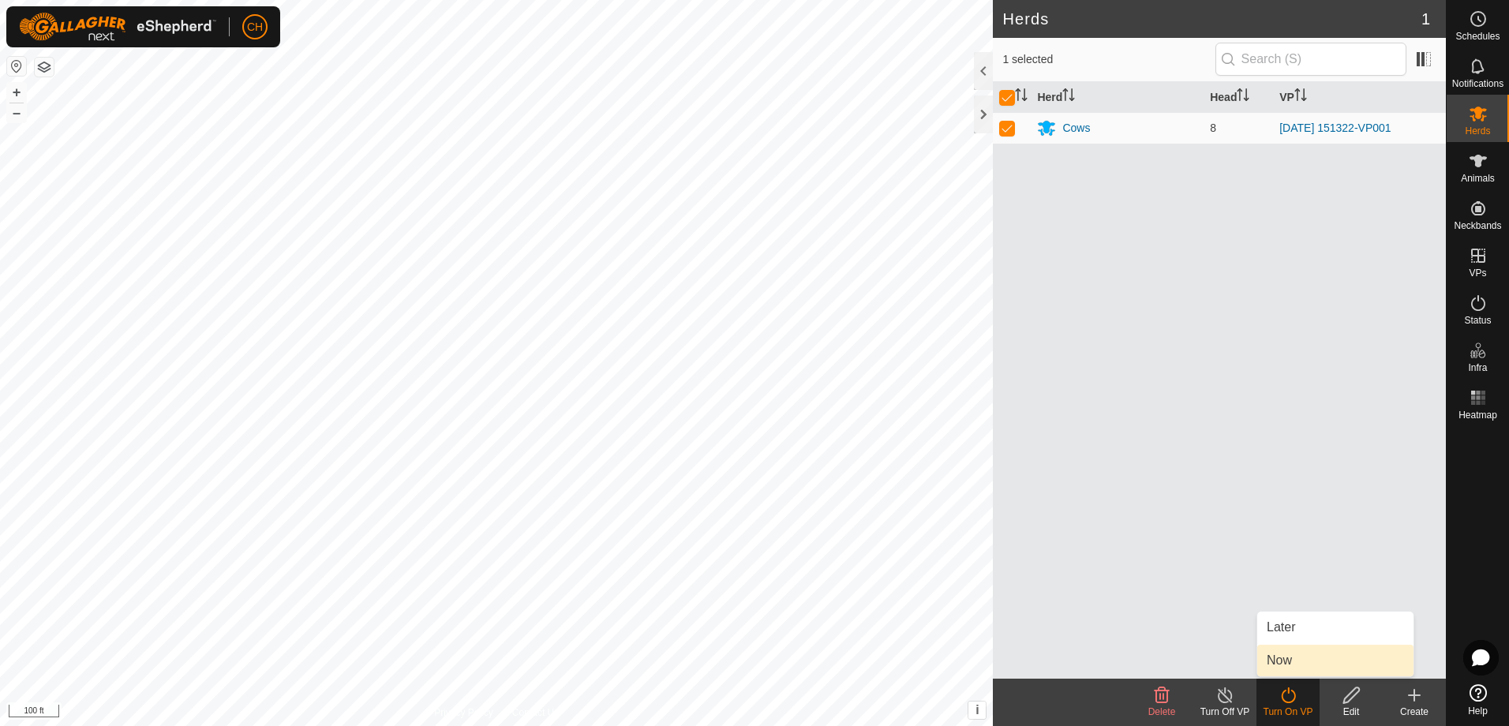
click at [1287, 662] on link "Now" at bounding box center [1336, 661] width 156 height 32
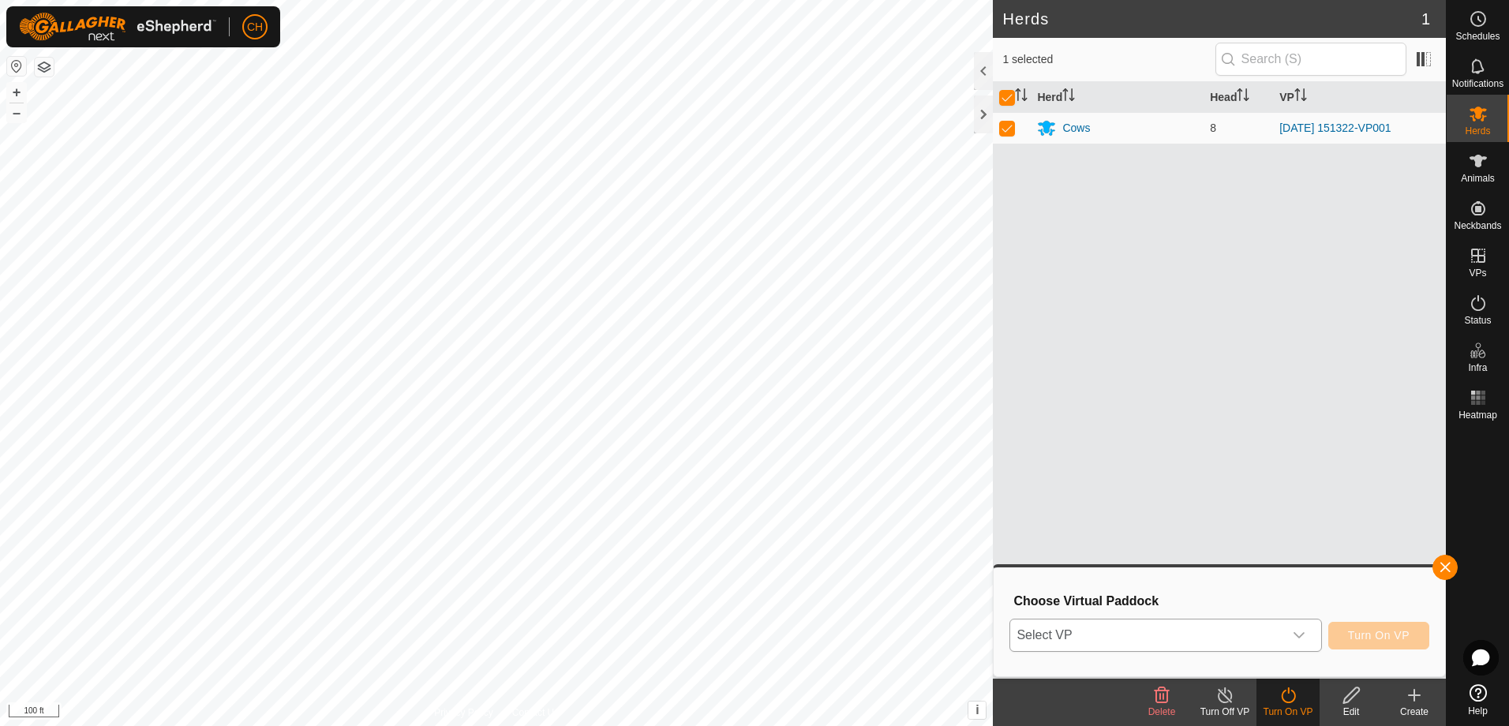
click at [1299, 636] on icon "dropdown trigger" at bounding box center [1299, 635] width 13 height 13
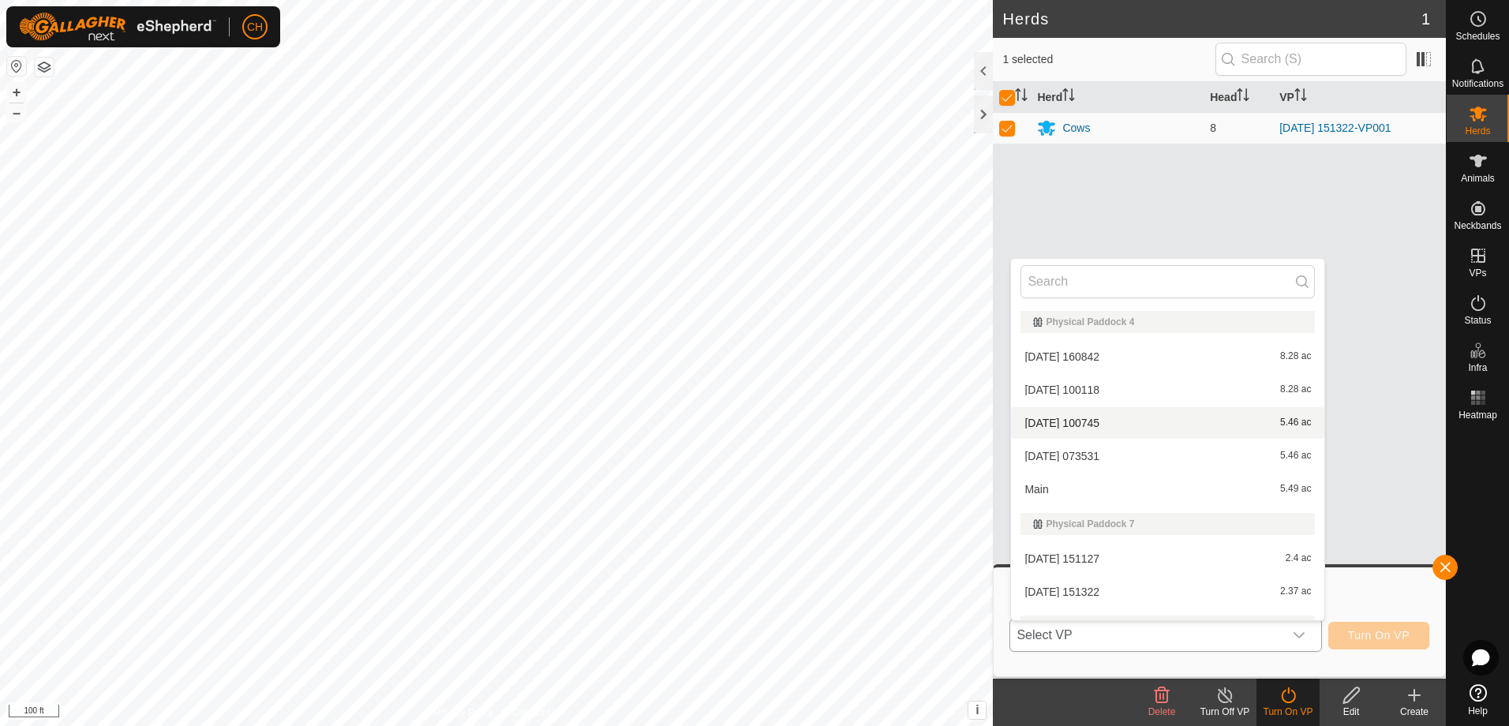
click at [1093, 421] on li "[DATE] 100745 5.46 ac" at bounding box center [1167, 423] width 313 height 32
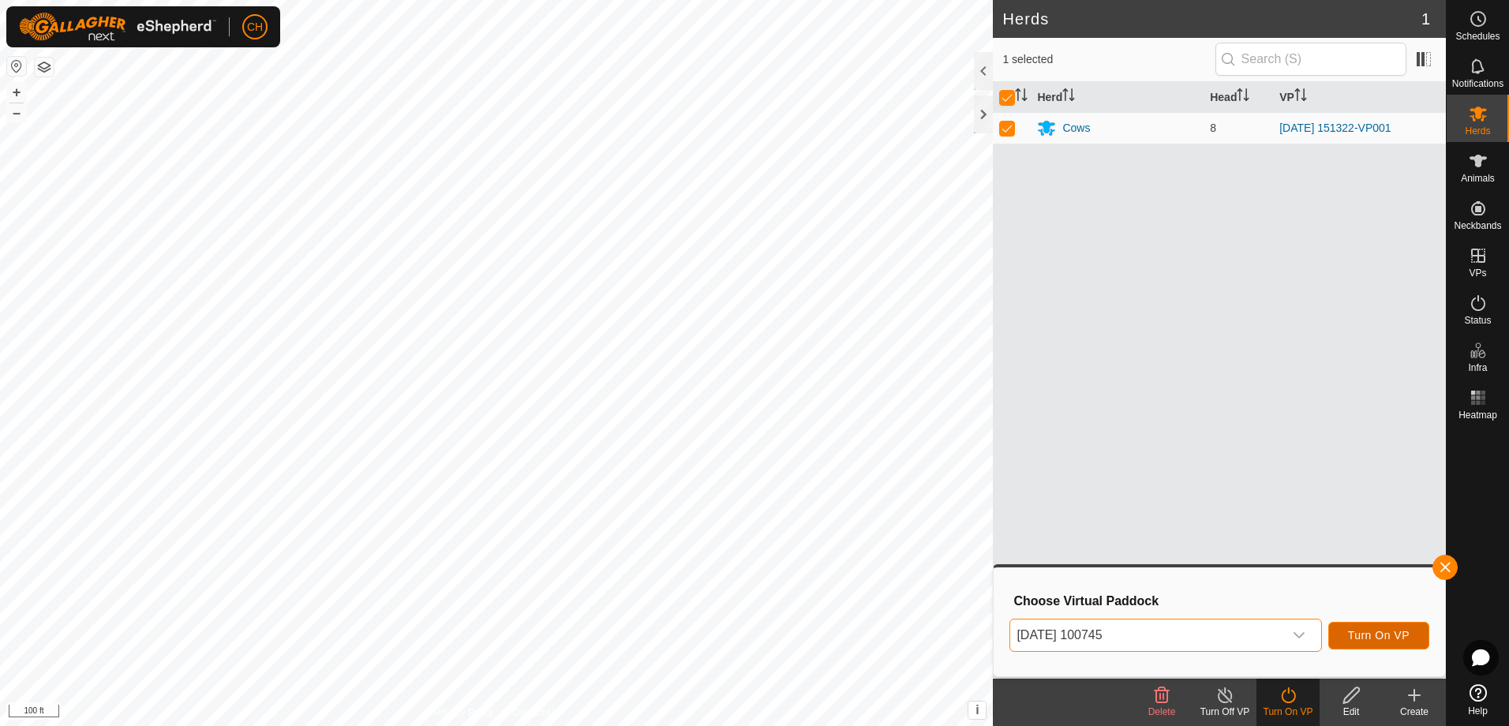
click at [1382, 629] on span "Turn On VP" at bounding box center [1379, 635] width 62 height 13
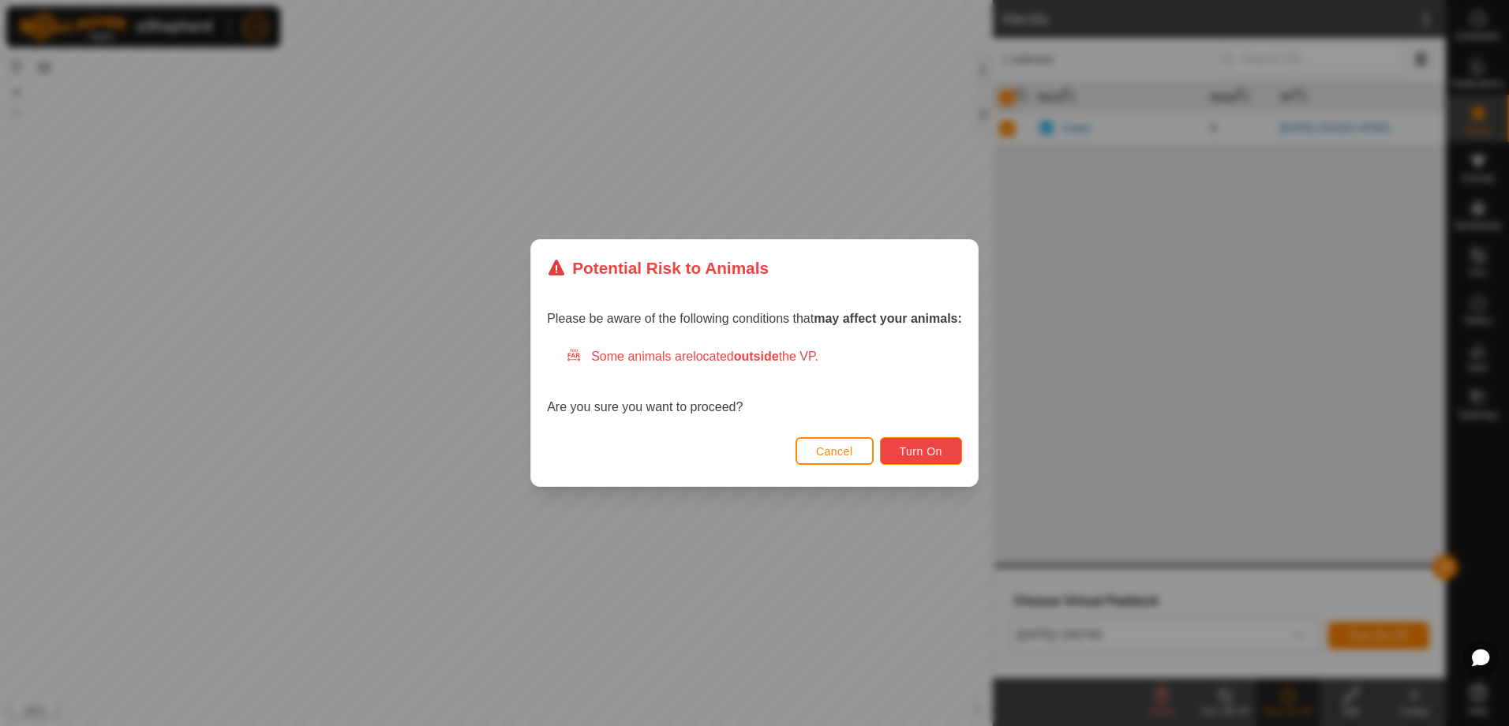
click at [937, 455] on span "Turn On" at bounding box center [921, 451] width 43 height 13
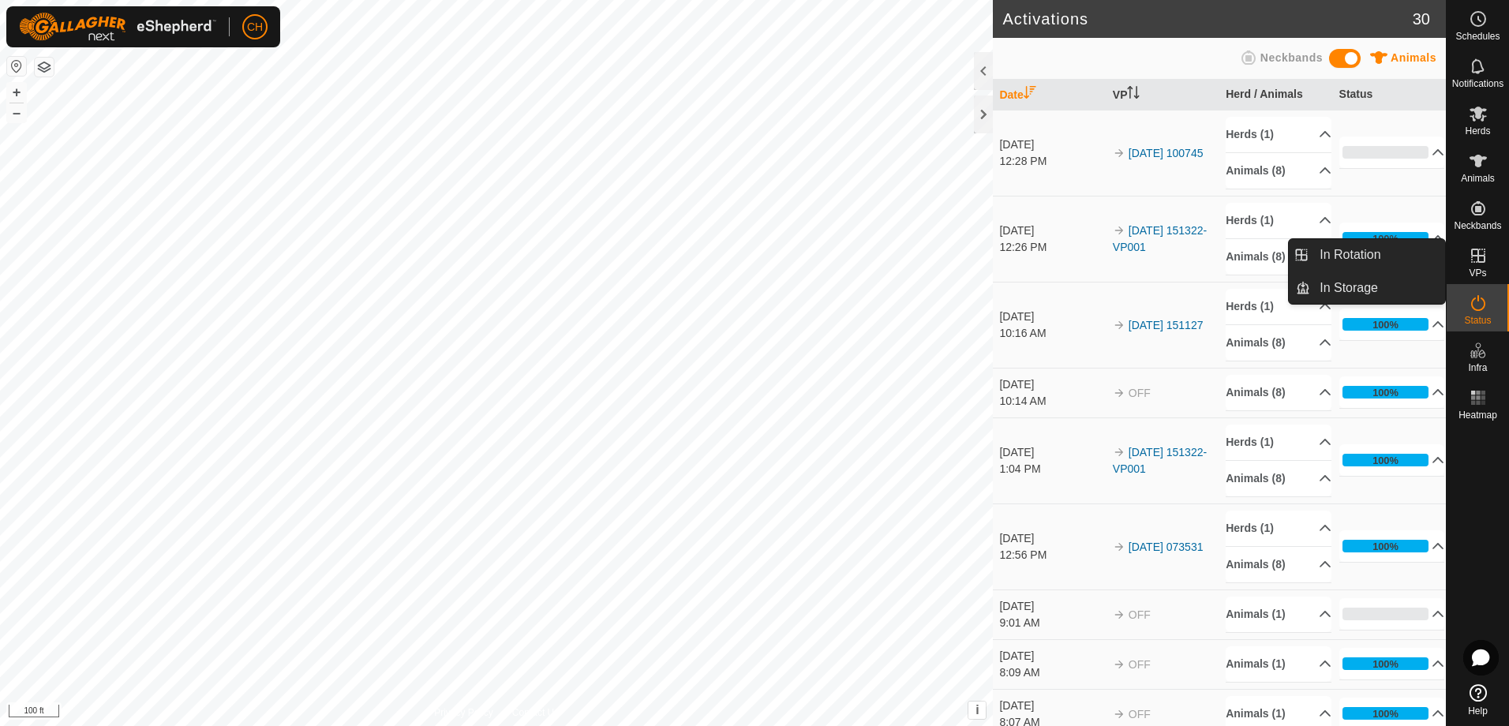
click at [1482, 249] on icon at bounding box center [1478, 255] width 19 height 19
click at [1475, 261] on icon at bounding box center [1478, 255] width 19 height 19
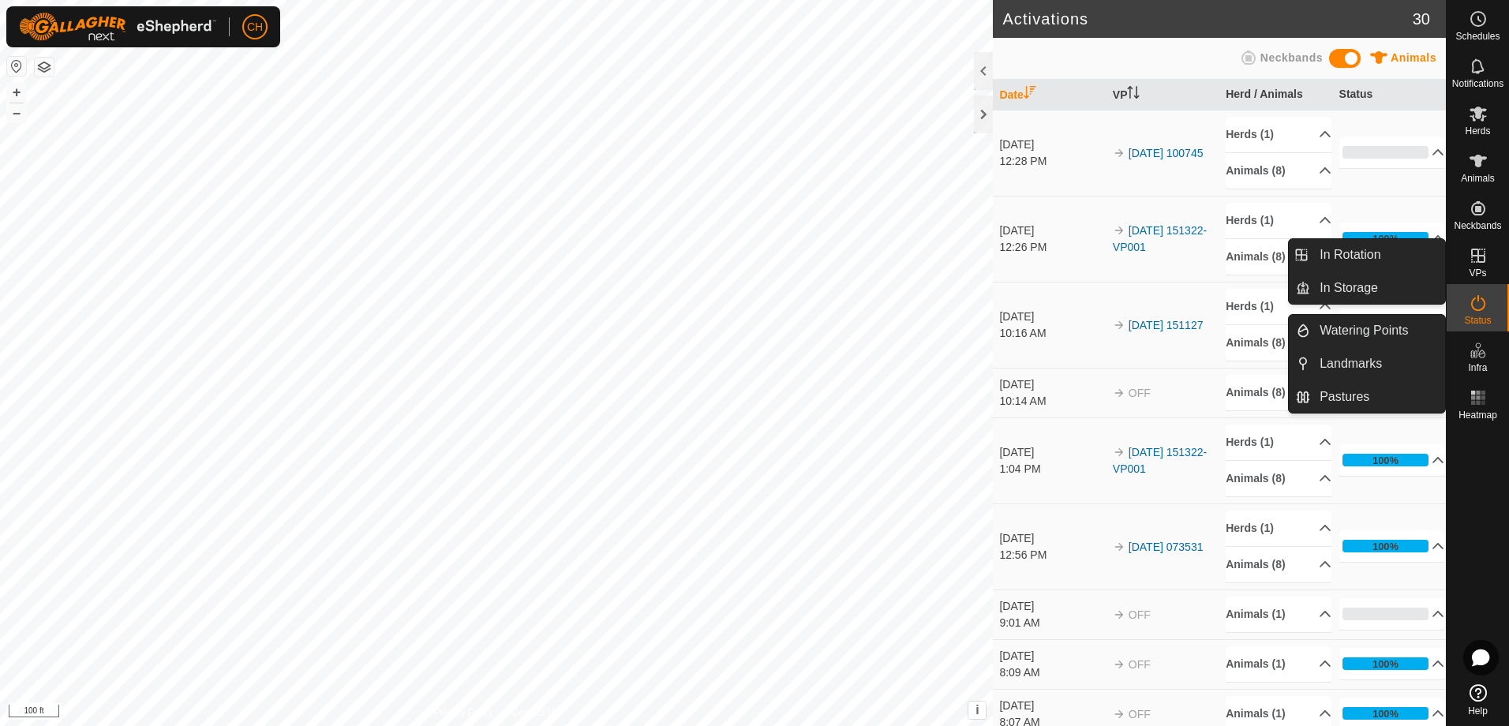
click at [1479, 261] on icon at bounding box center [1479, 256] width 14 height 14
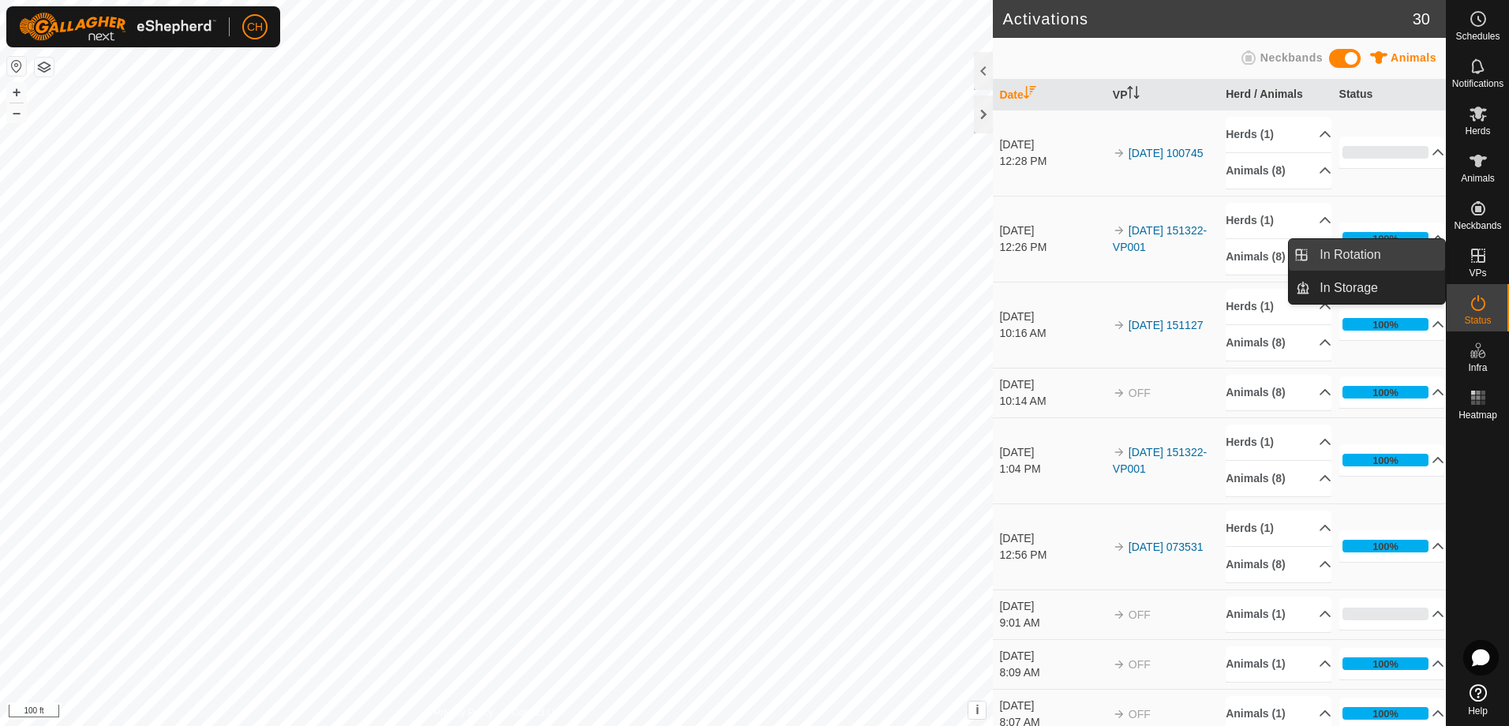
click at [1368, 251] on link "In Rotation" at bounding box center [1377, 255] width 135 height 32
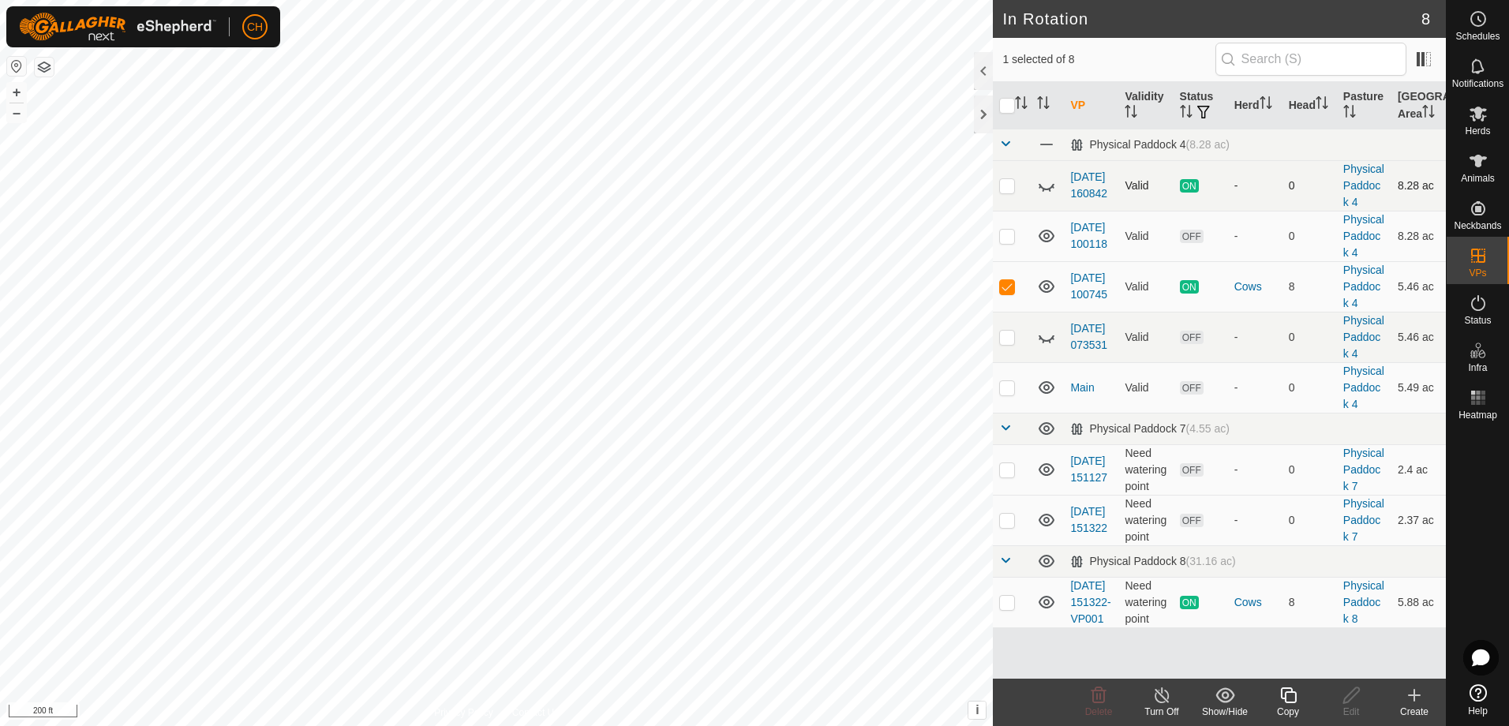
click at [1055, 195] on icon at bounding box center [1046, 185] width 19 height 19
click at [1052, 342] on icon at bounding box center [1047, 339] width 16 height 6
click at [1013, 192] on p-checkbox at bounding box center [1007, 185] width 16 height 13
checkbox input "true"
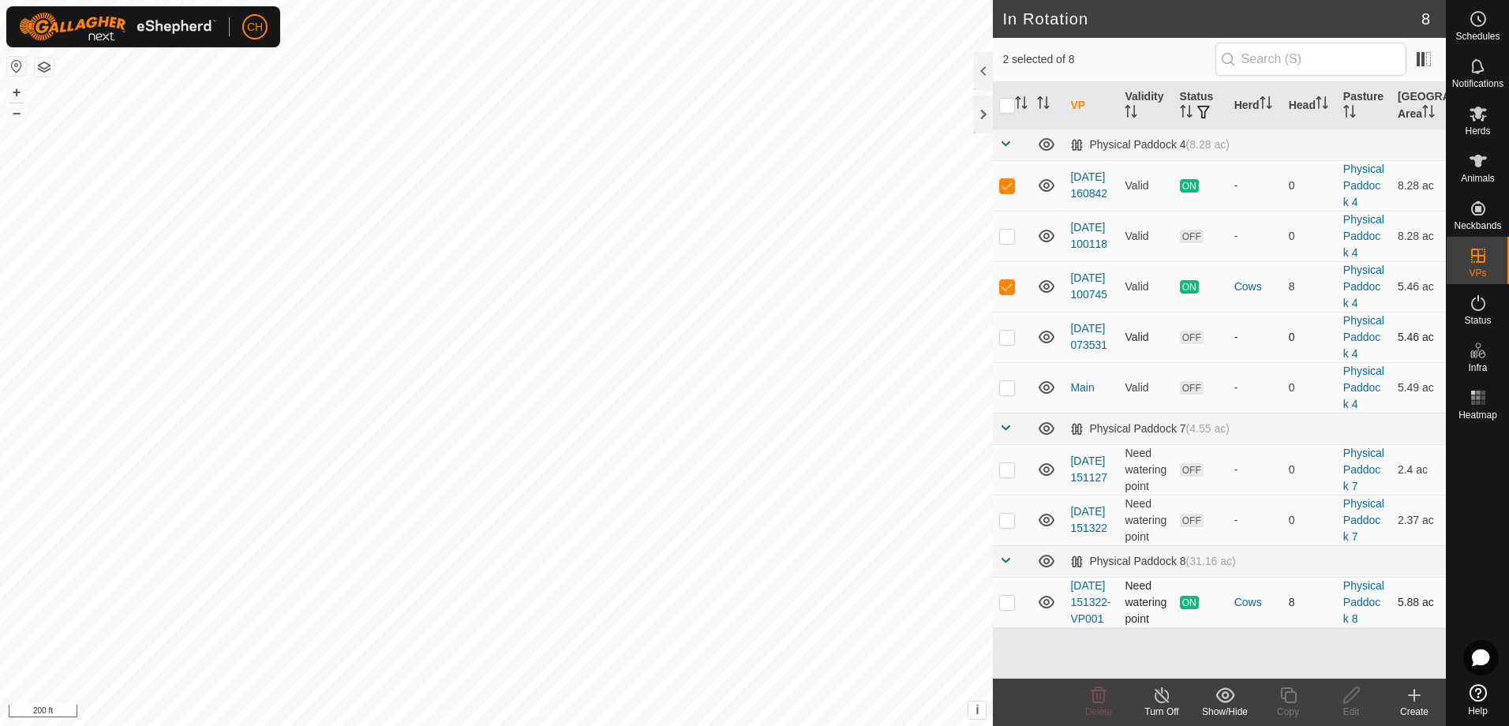
click at [1003, 609] on p-checkbox at bounding box center [1007, 602] width 16 height 13
checkbox input "true"
click at [1479, 651] on icon at bounding box center [1481, 658] width 19 height 18
click at [1483, 697] on icon at bounding box center [1478, 692] width 17 height 17
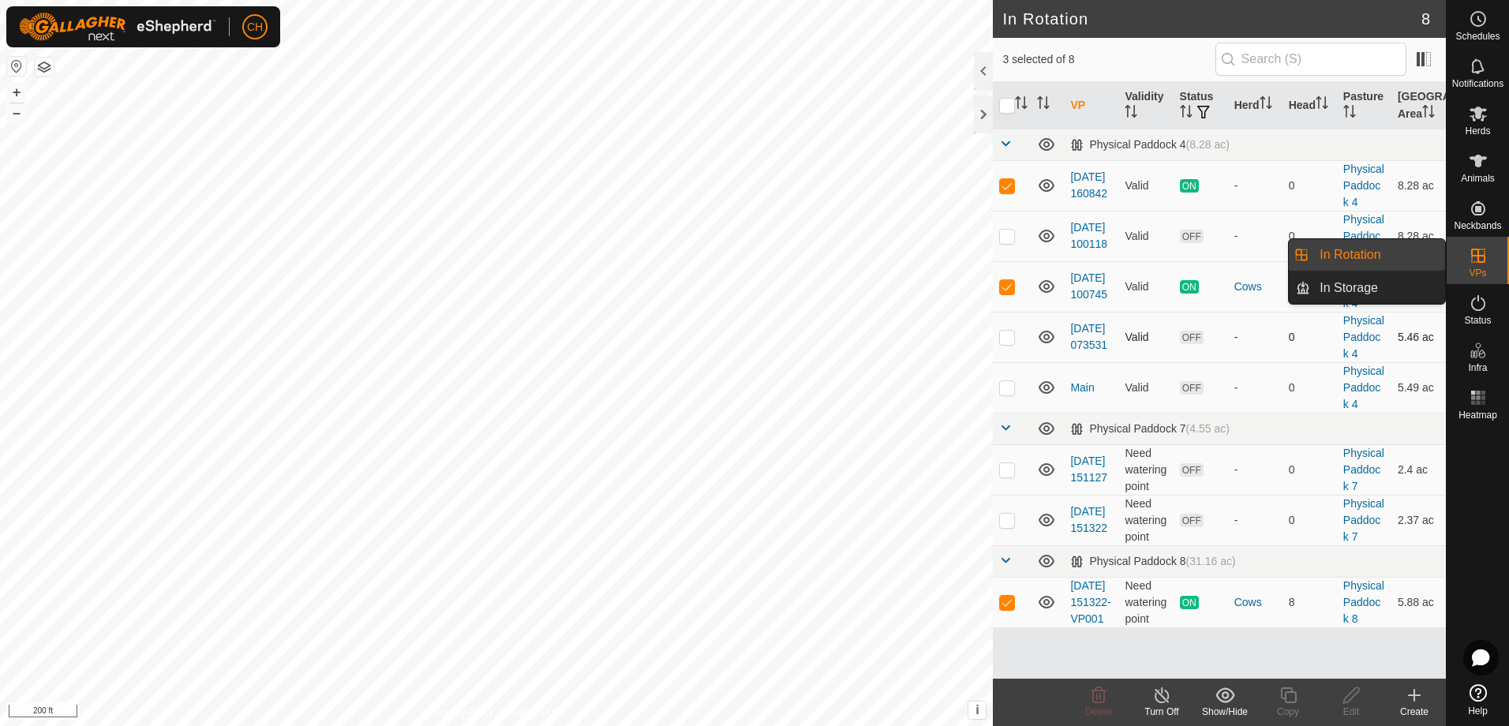
click at [1480, 269] on span "VPs" at bounding box center [1477, 272] width 17 height 9
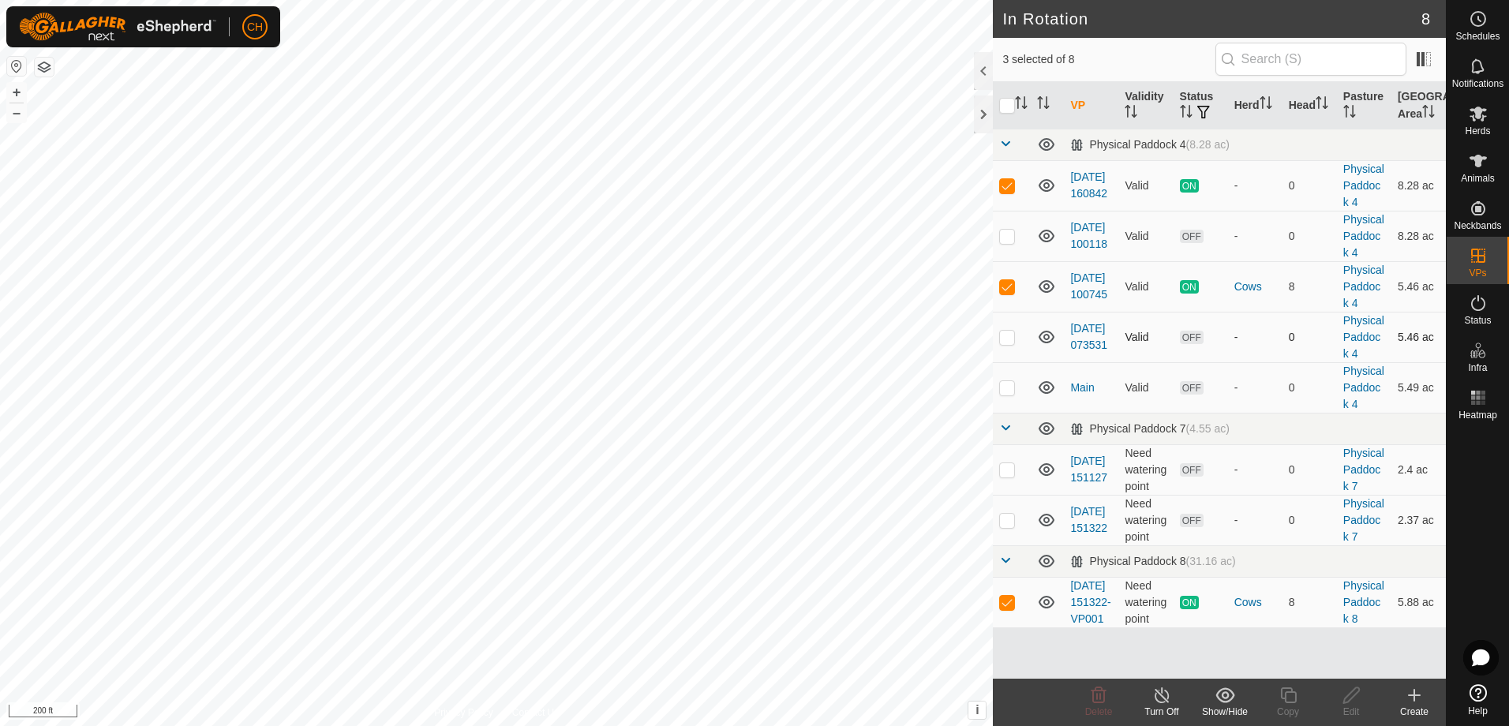
click at [993, 106] on th at bounding box center [1012, 105] width 38 height 47
click at [982, 111] on div at bounding box center [983, 115] width 19 height 38
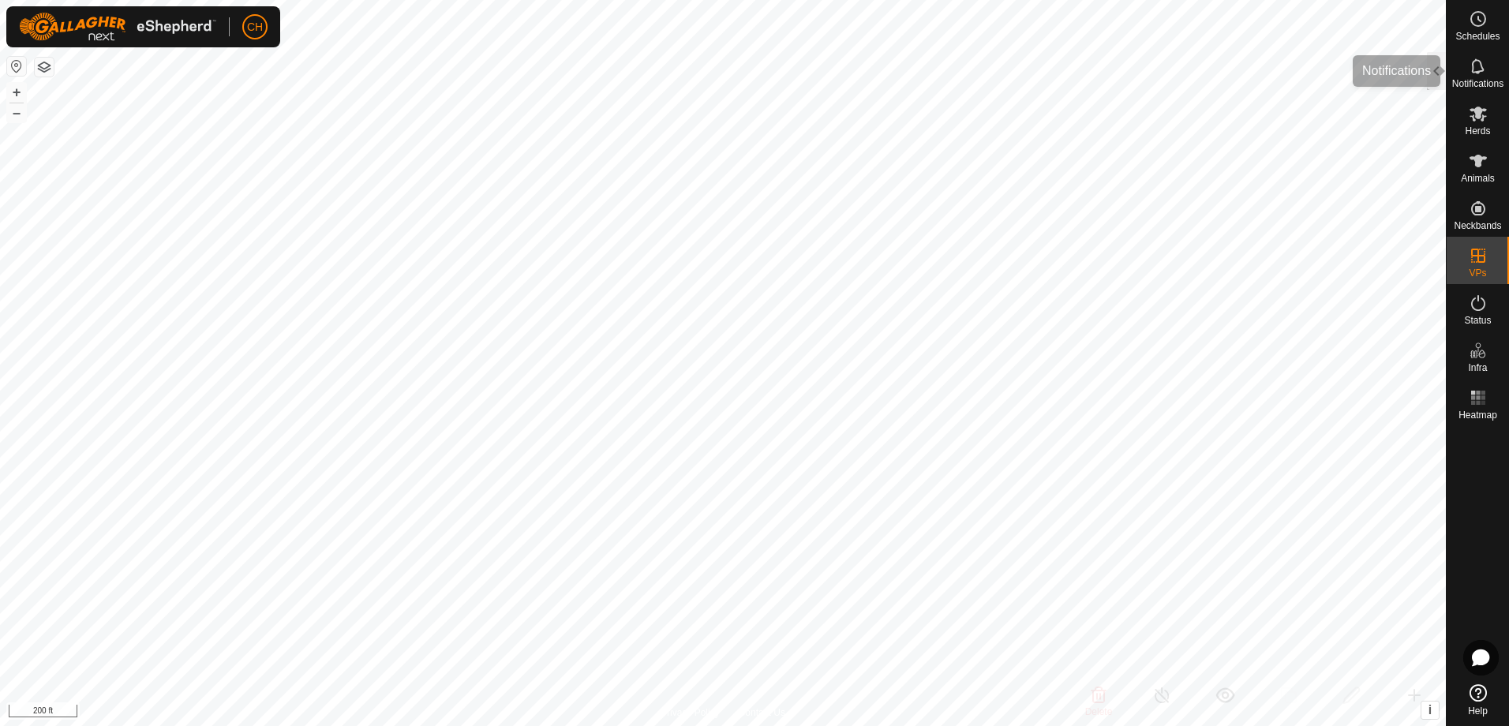
click at [1474, 72] on icon at bounding box center [1478, 65] width 13 height 15
